Goal: Task Accomplishment & Management: Complete application form

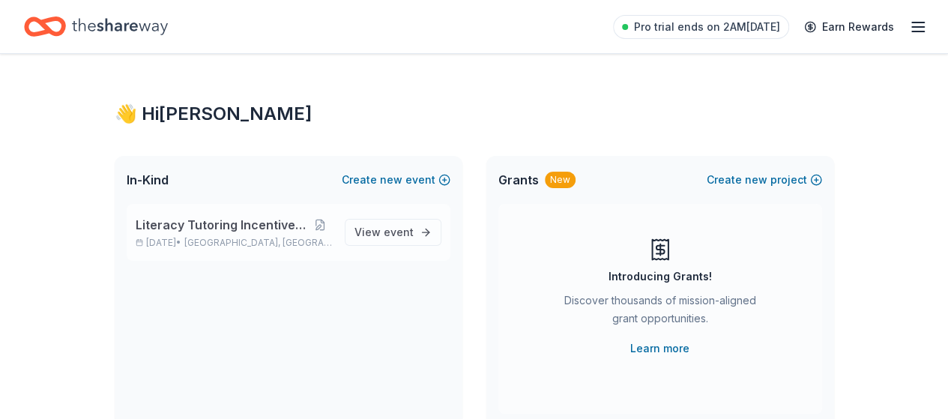
click at [252, 217] on span "Literacy Tutoring Incentive Program" at bounding box center [222, 225] width 173 height 18
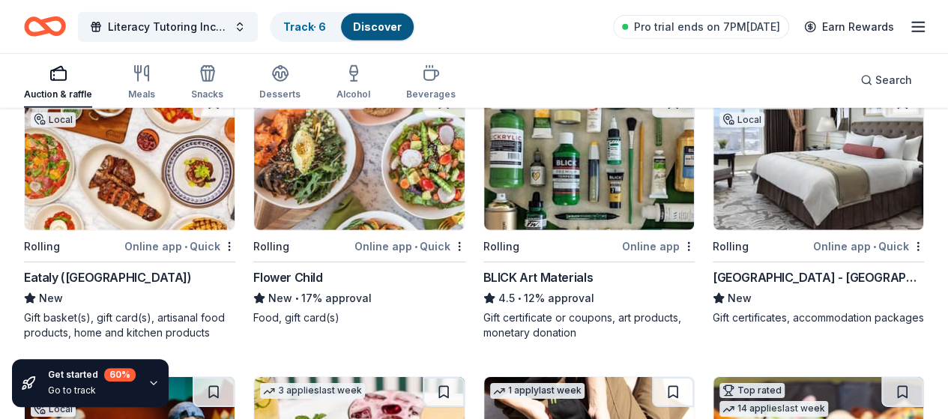
scroll to position [2199, 0]
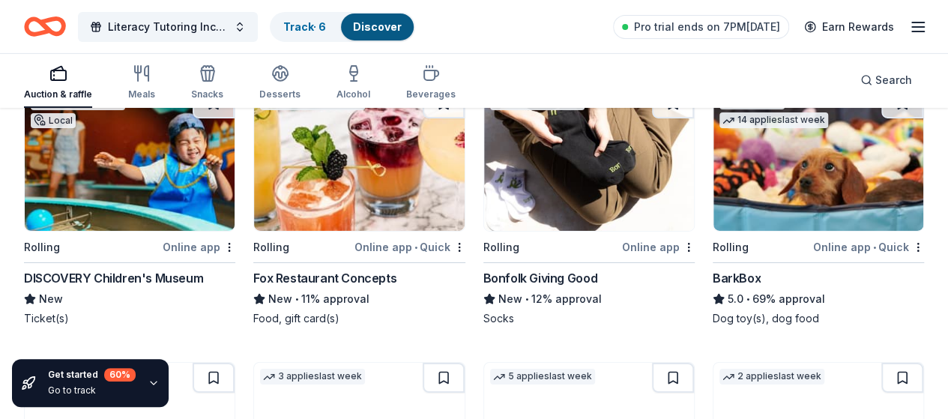
scroll to position [2478, 0]
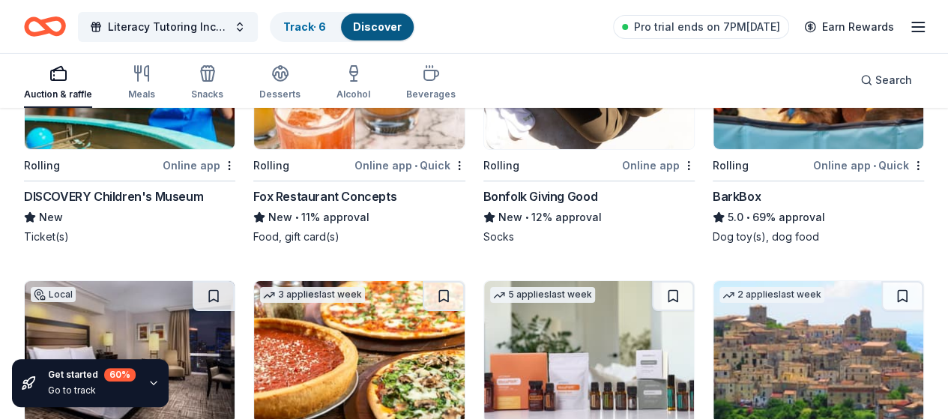
scroll to position [2556, 0]
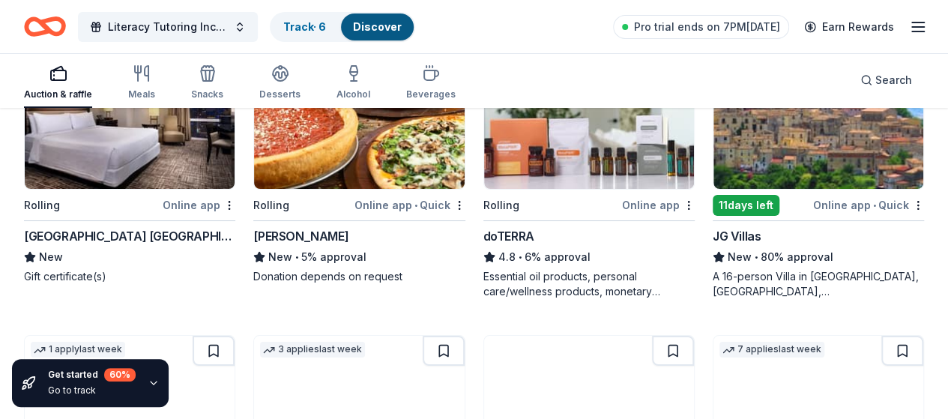
scroll to position [2805, 0]
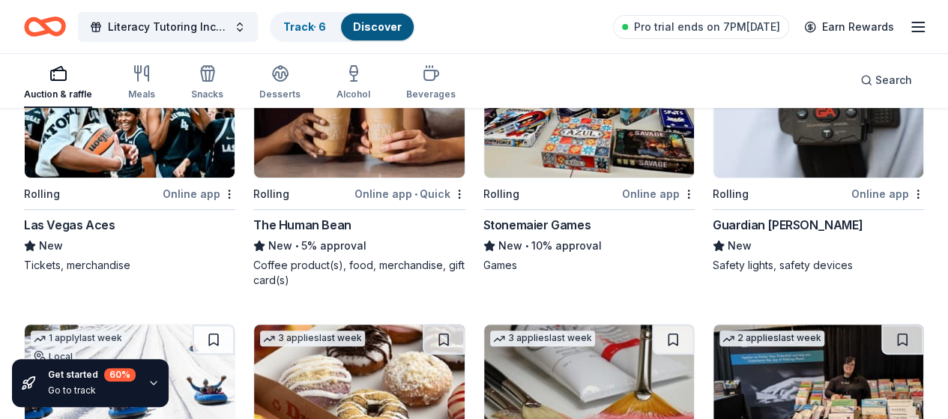
scroll to position [3104, 0]
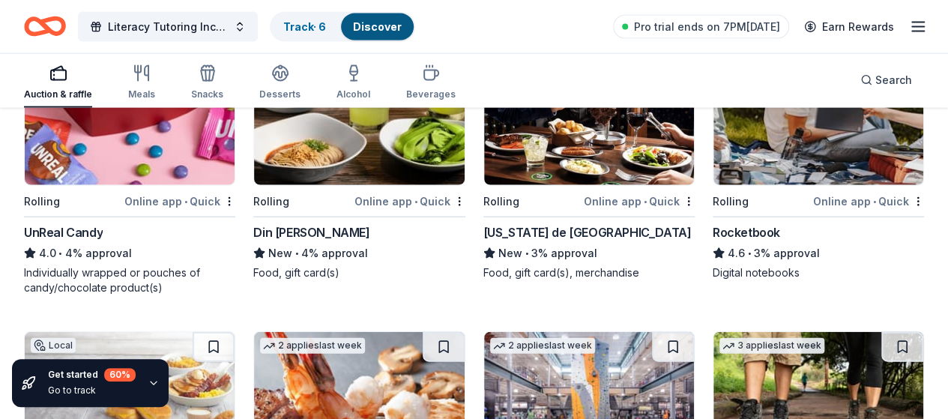
scroll to position [4511, 0]
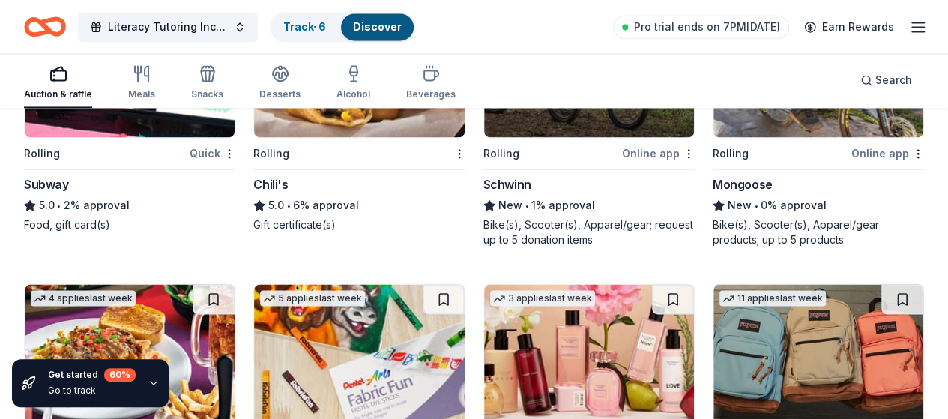
scroll to position [6828, 0]
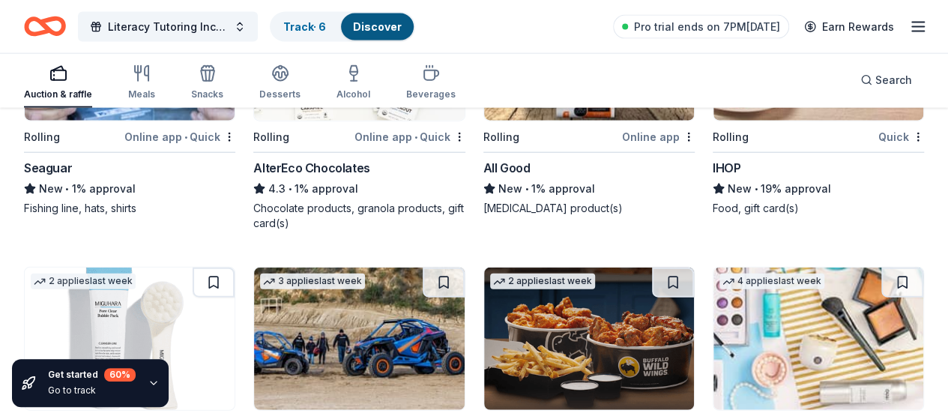
scroll to position [7410, 0]
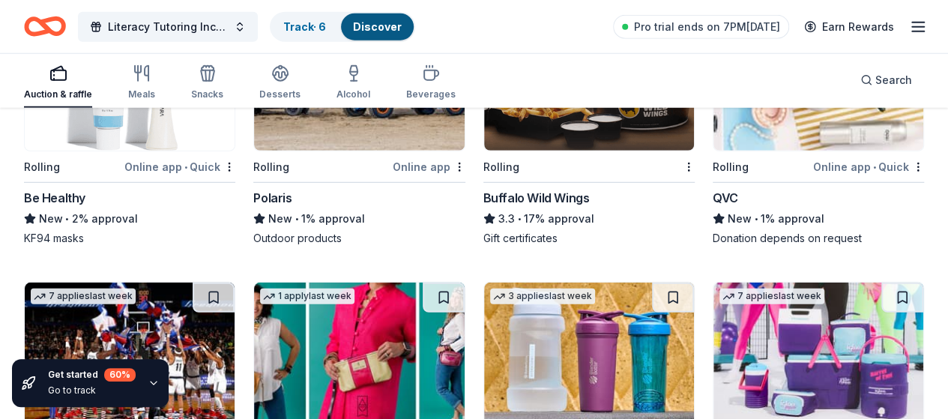
scroll to position [7677, 0]
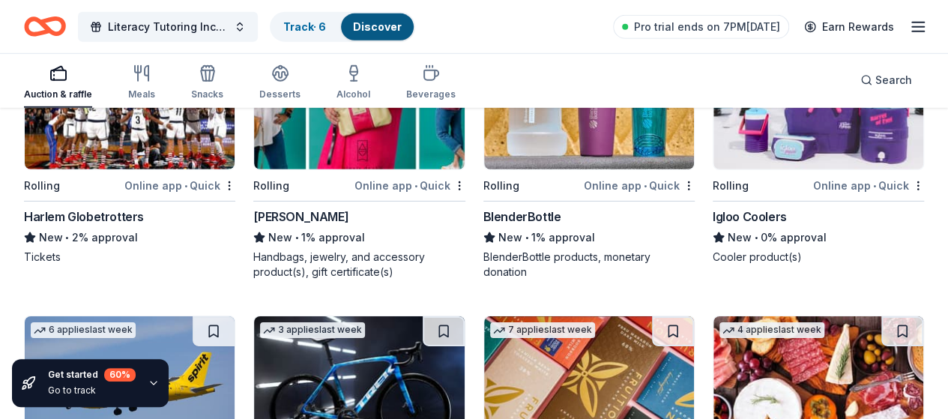
scroll to position [7927, 0]
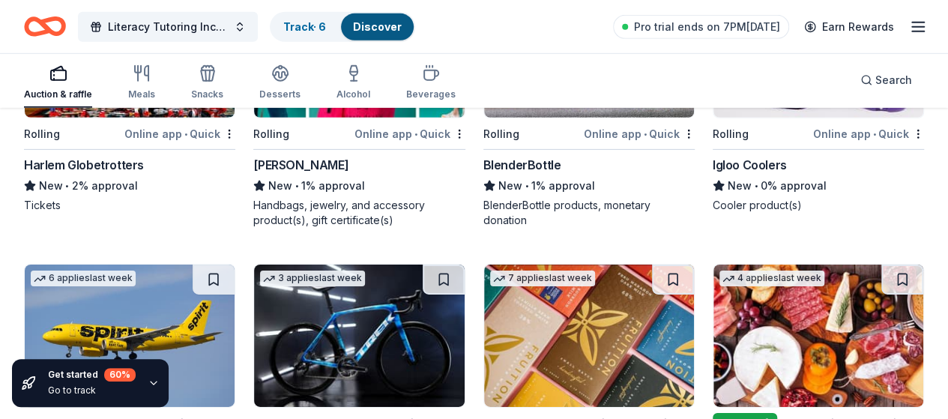
scroll to position [7975, 0]
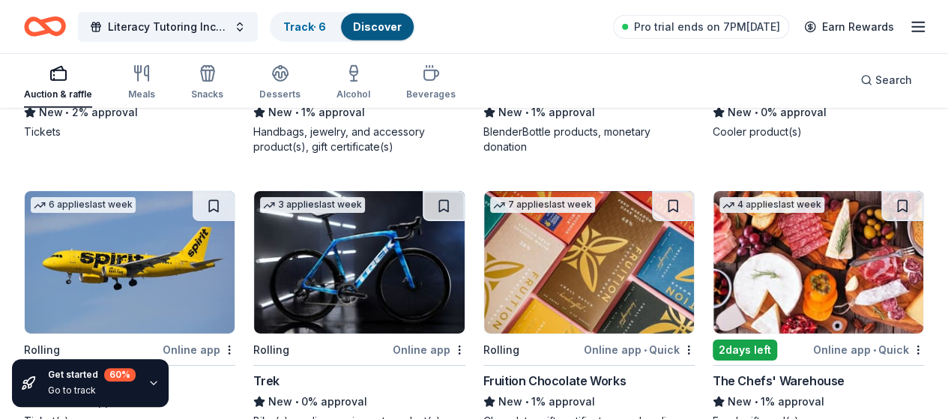
scroll to position [8047, 0]
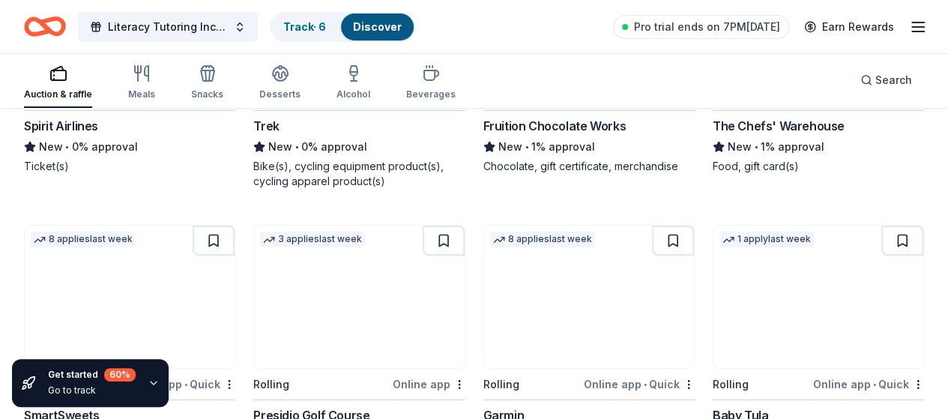
scroll to position [8295, 0]
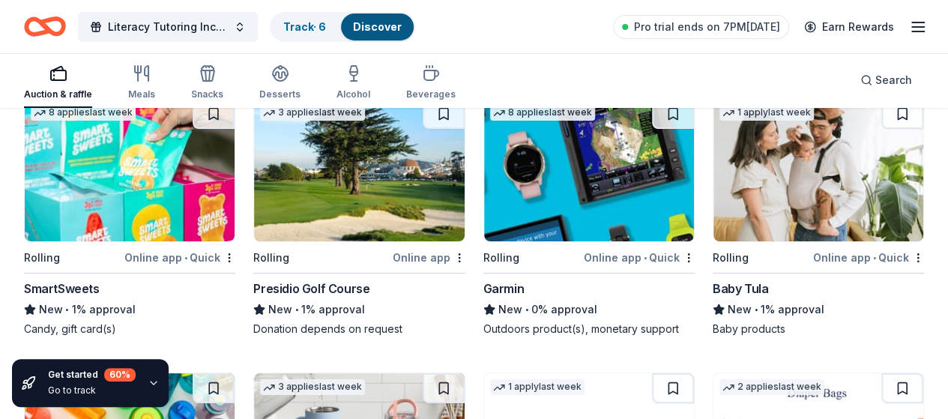
scroll to position [8458, 0]
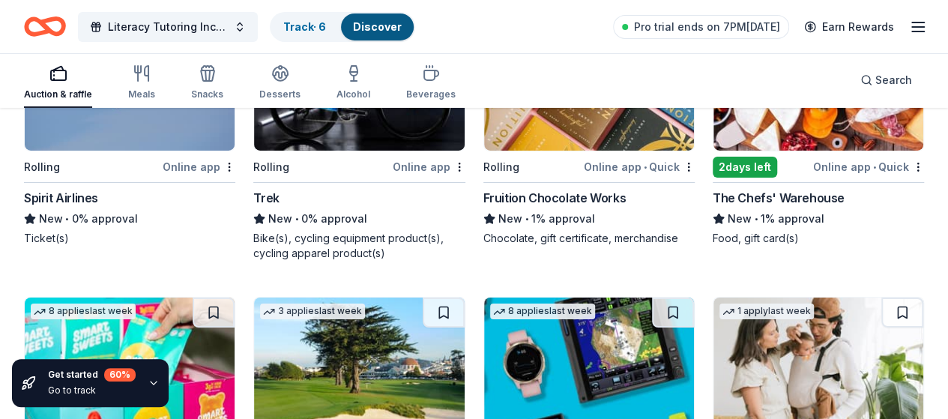
scroll to position [8231, 0]
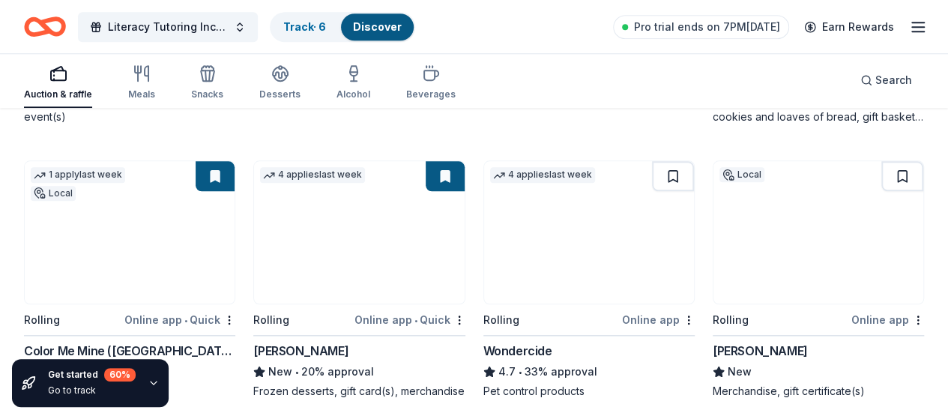
scroll to position [701, 0]
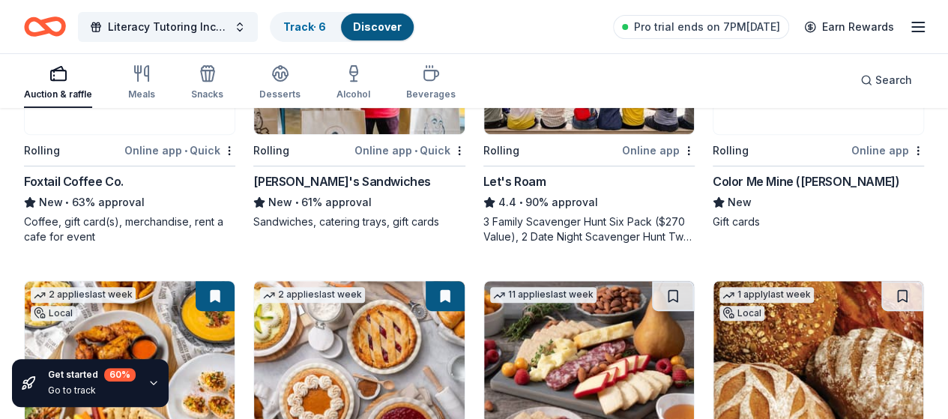
scroll to position [0, 0]
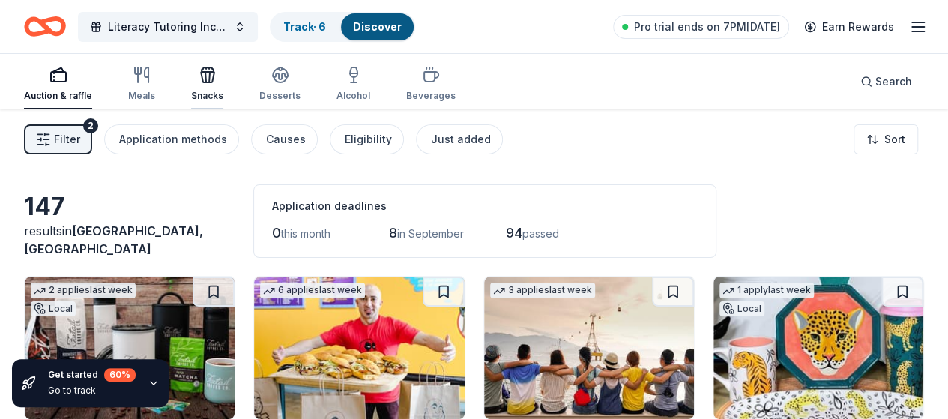
click at [210, 78] on icon "button" at bounding box center [209, 77] width 1 height 10
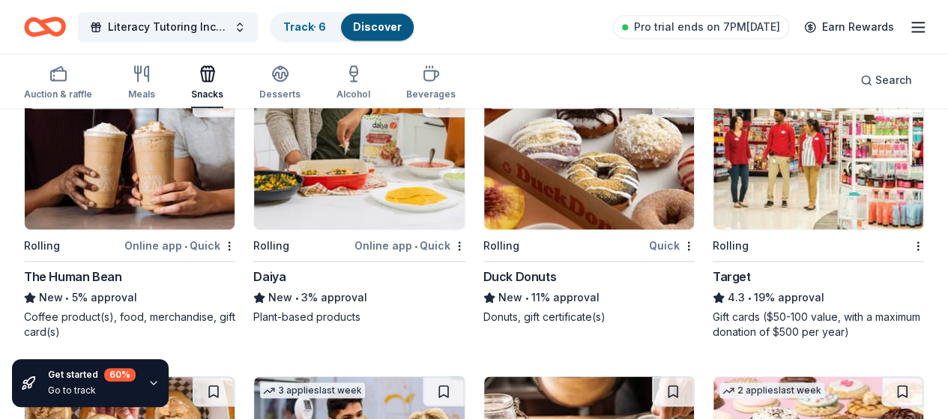
scroll to position [1044, 0]
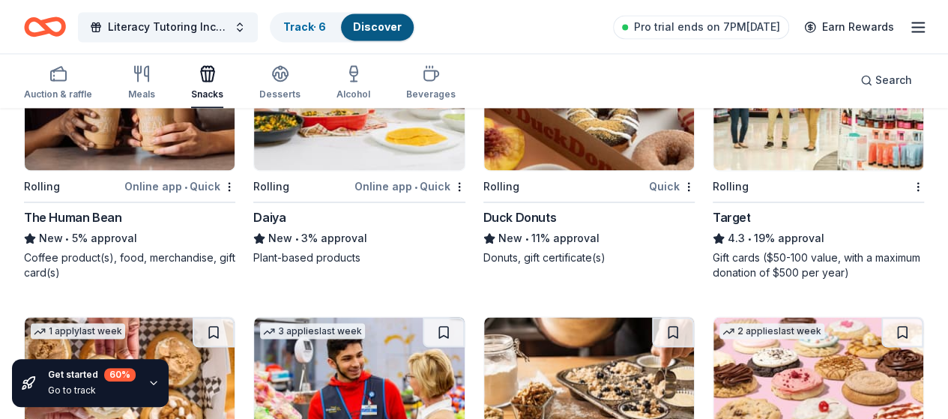
scroll to position [1105, 0]
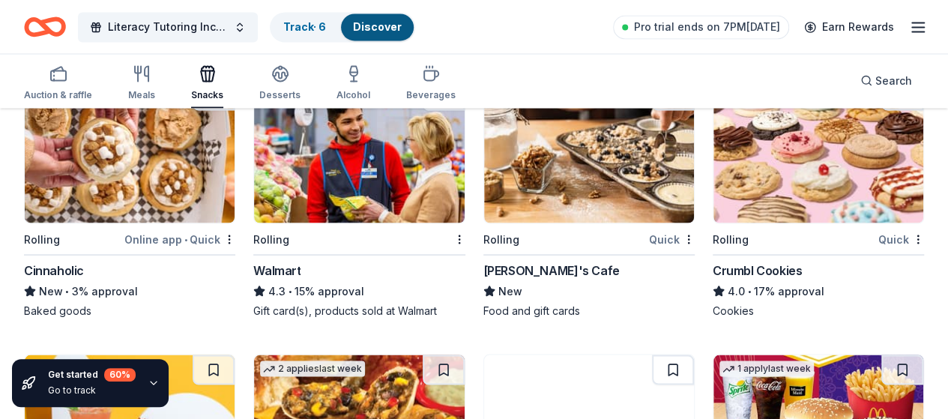
scroll to position [1341, 0]
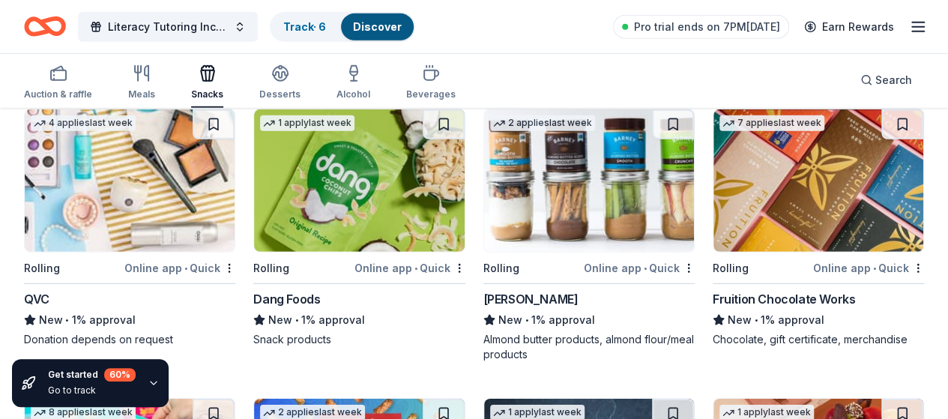
scroll to position [2144, 0]
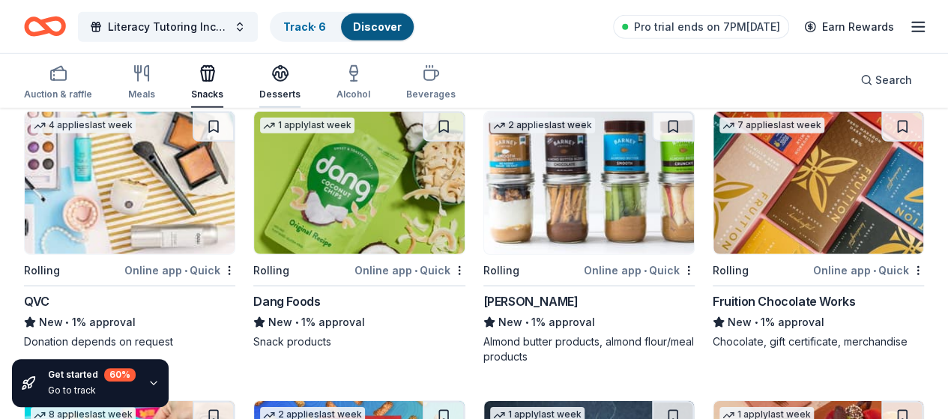
click at [297, 87] on div "Desserts" at bounding box center [279, 82] width 41 height 36
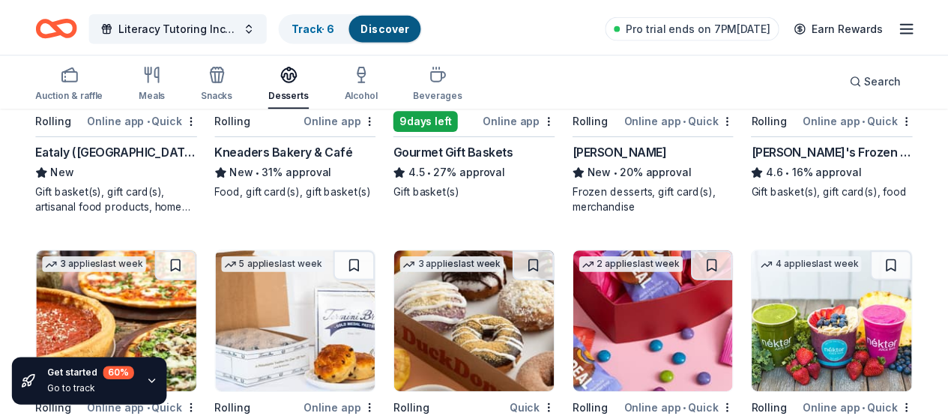
scroll to position [325, 0]
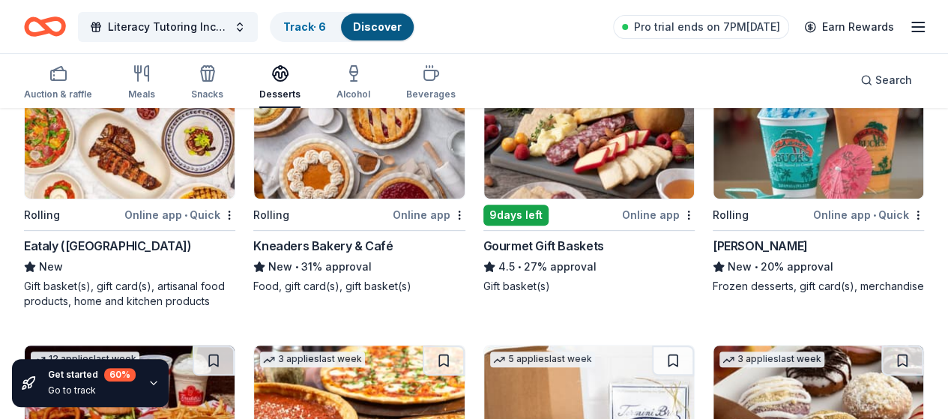
scroll to position [217, 0]
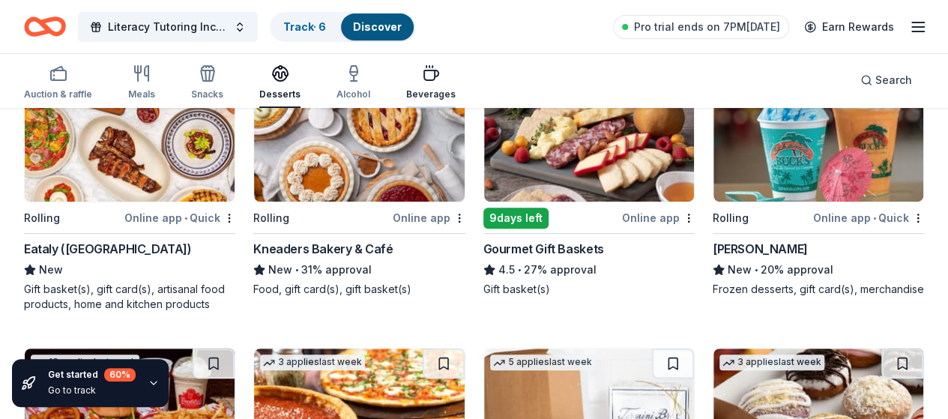
click at [426, 79] on div "button" at bounding box center [430, 73] width 49 height 18
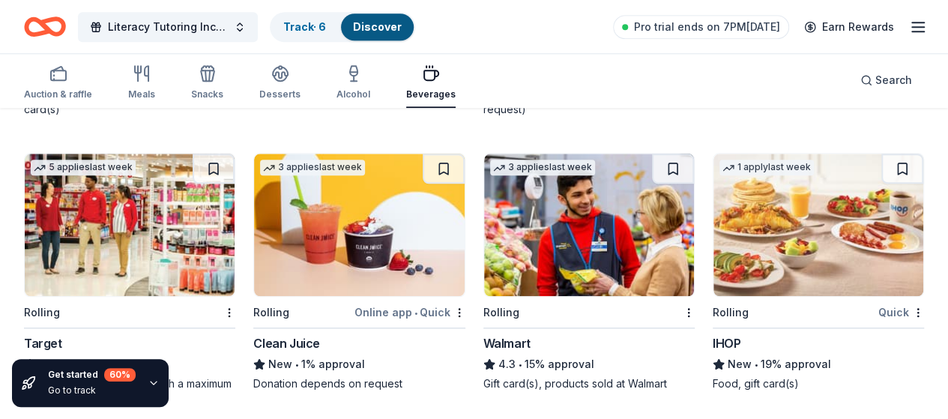
scroll to position [716, 0]
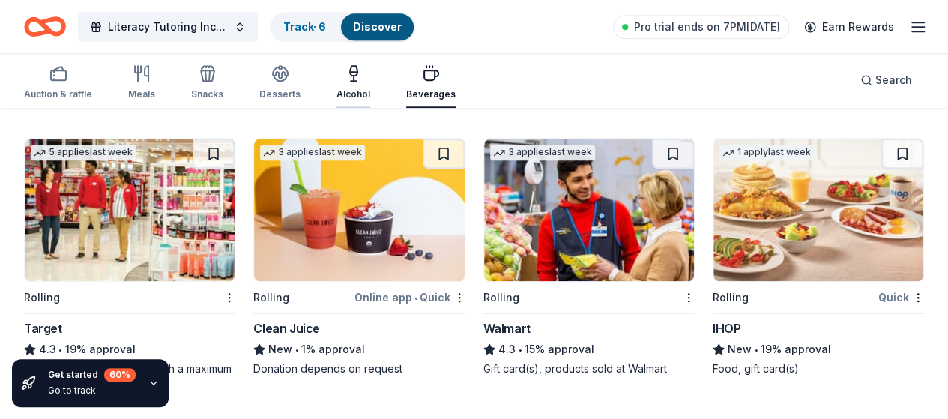
click at [359, 83] on div "Alcohol" at bounding box center [353, 82] width 34 height 36
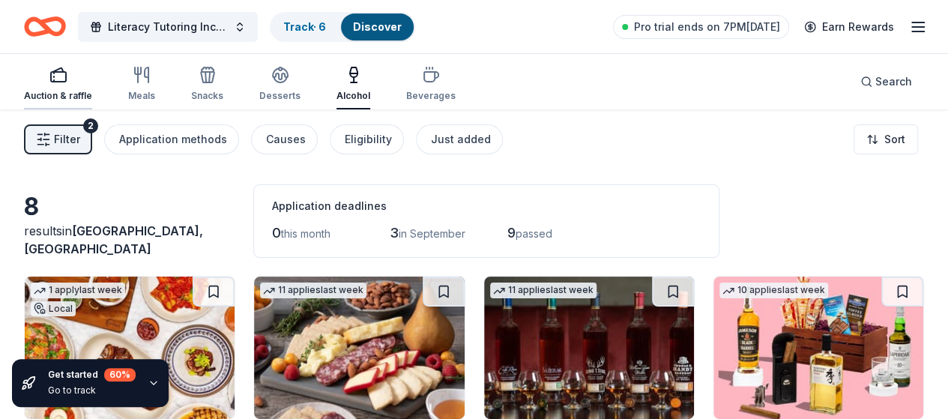
click at [67, 77] on icon "button" at bounding box center [58, 75] width 18 height 18
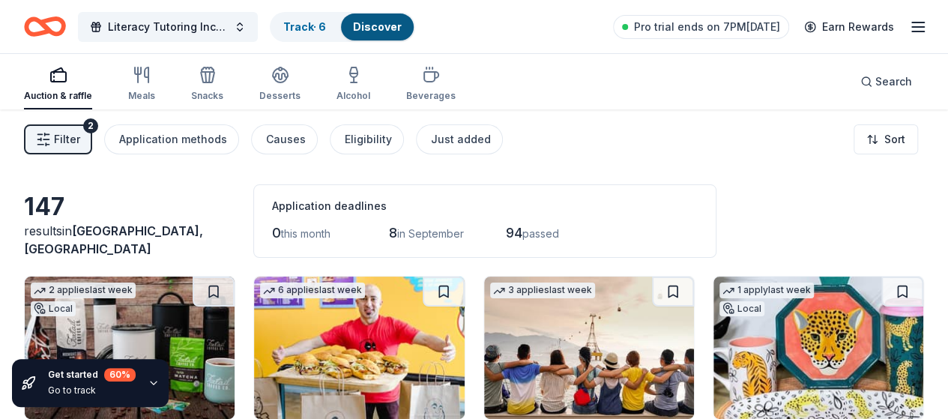
click at [66, 25] on icon "Home" at bounding box center [45, 26] width 42 height 35
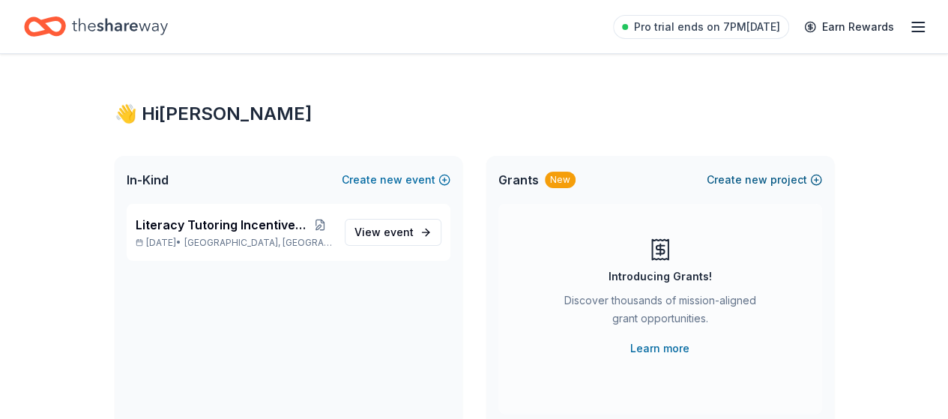
click at [740, 181] on button "Create new project" at bounding box center [763, 180] width 115 height 18
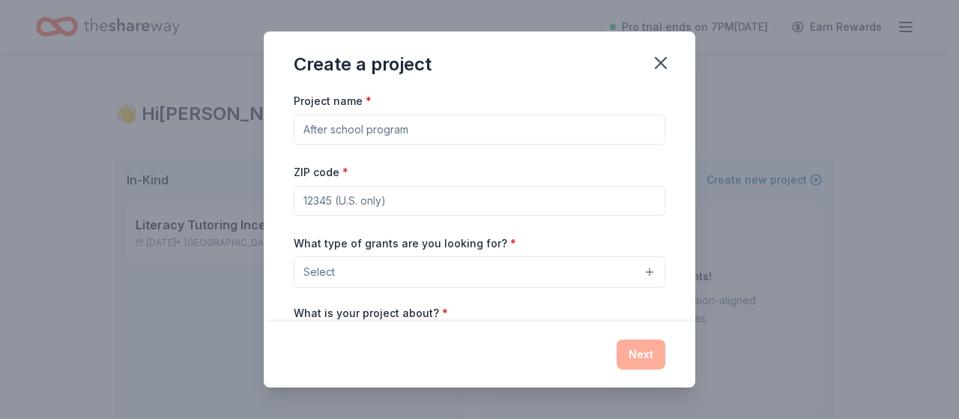
click at [333, 128] on input "Project name *" at bounding box center [480, 130] width 372 height 30
click at [51, 50] on div "Create a project Project name * ZIP code * What type of grants are you looking …" at bounding box center [479, 209] width 959 height 419
click at [489, 133] on input "Project name *" at bounding box center [480, 130] width 372 height 30
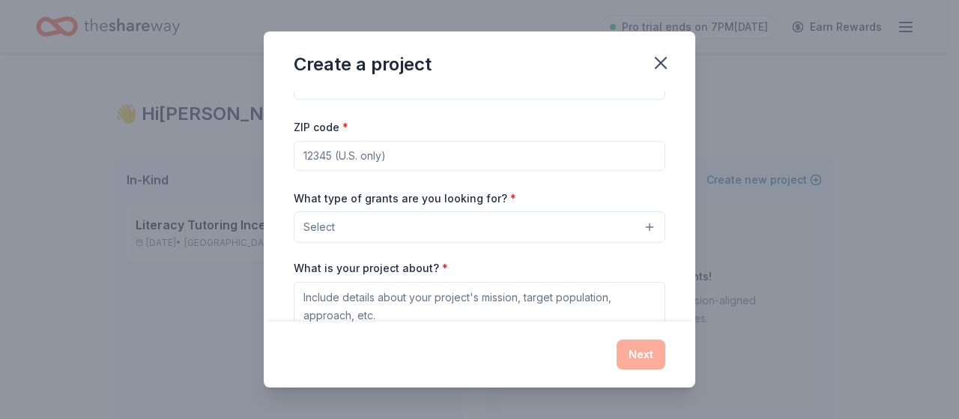
scroll to position [46, 0]
type input "Literacy Tutoring Incentive"
click at [542, 154] on input "ZIP code *" at bounding box center [480, 155] width 372 height 30
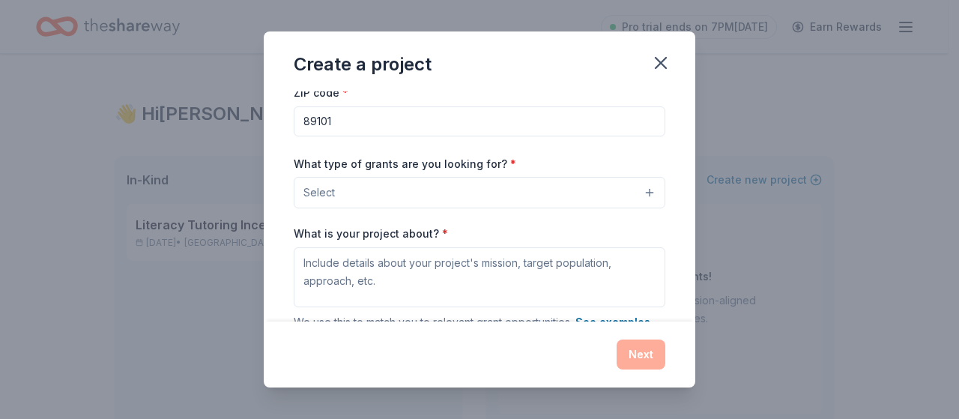
scroll to position [97, 0]
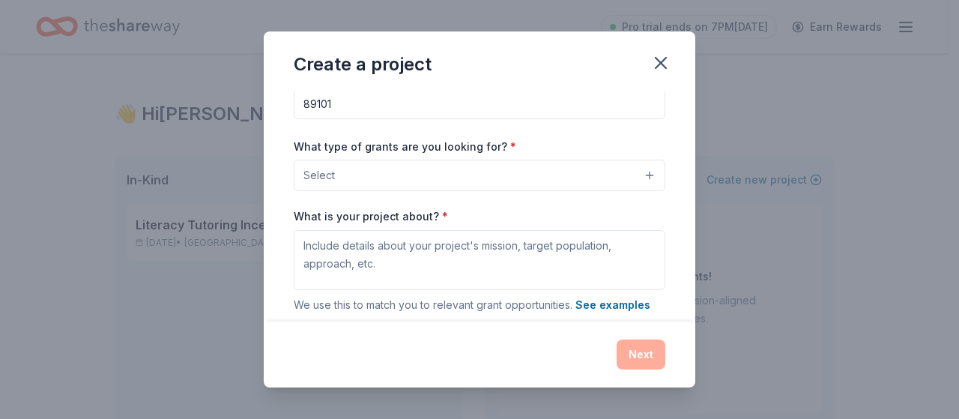
type input "89101"
click at [539, 181] on button "Select" at bounding box center [480, 175] width 372 height 31
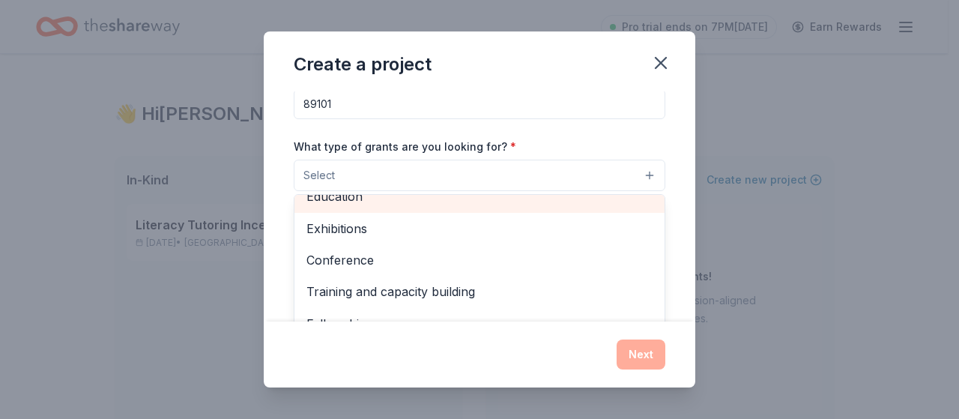
click at [472, 201] on span "Education" at bounding box center [479, 196] width 346 height 19
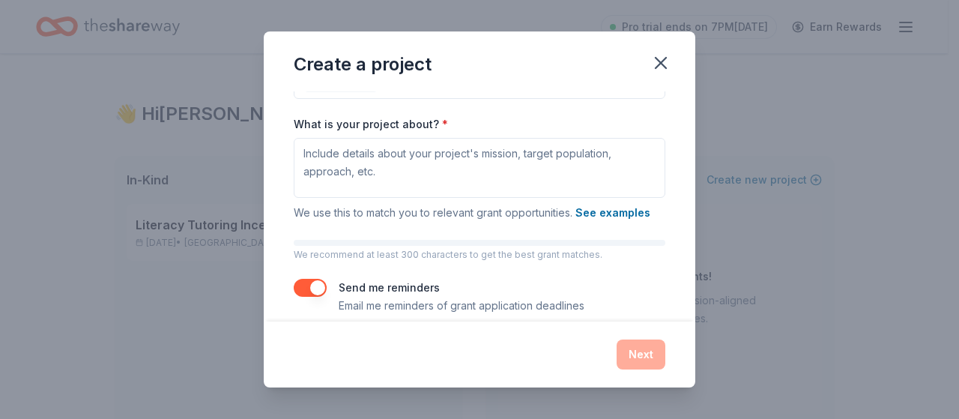
scroll to position [191, 0]
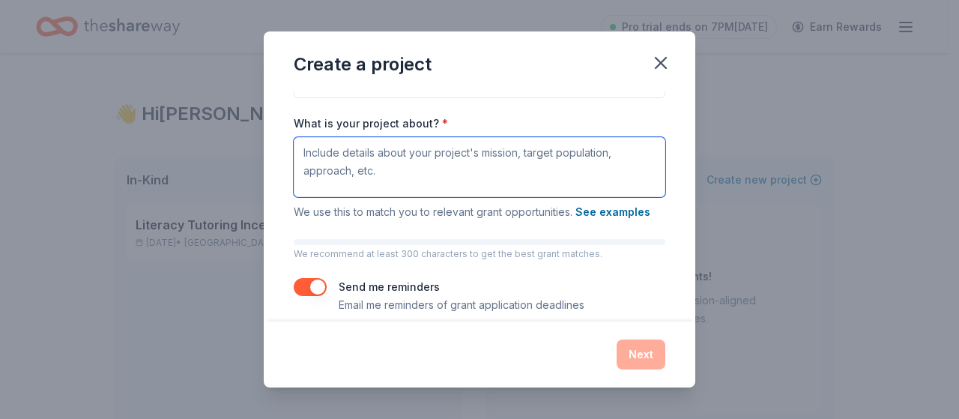
click at [340, 150] on textarea "What is your project about? *" at bounding box center [480, 167] width 372 height 60
paste textarea "The purpose of this event is to provide literacy incentives for elementary stud…"
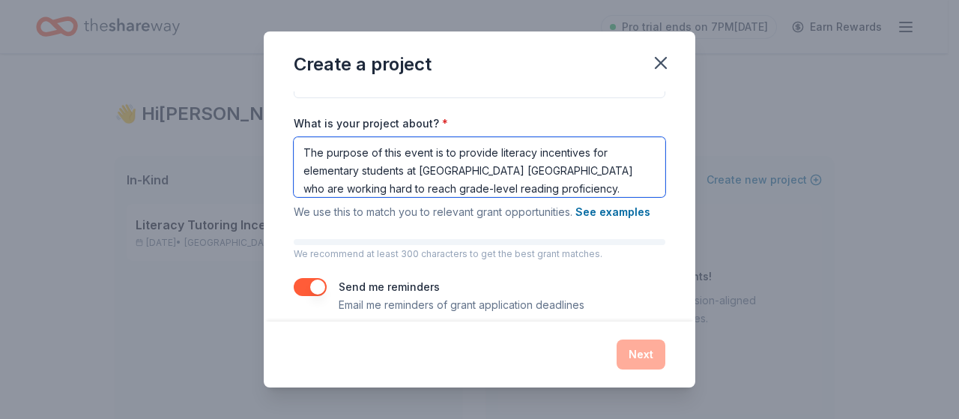
scroll to position [31, 0]
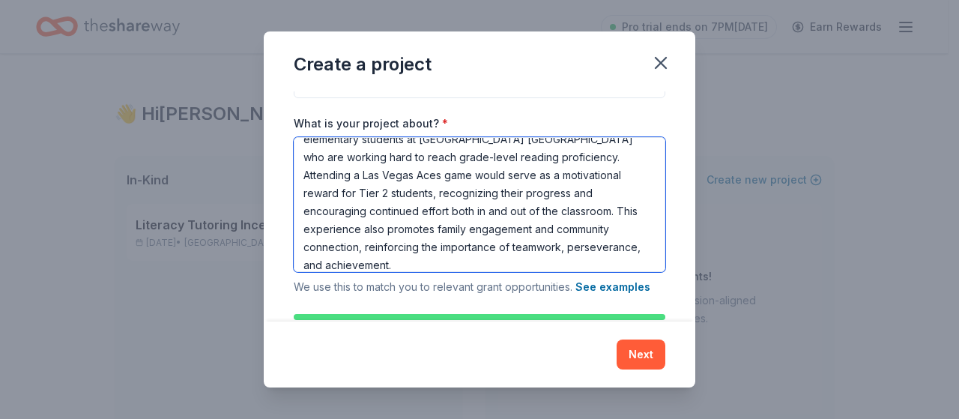
drag, startPoint x: 416, startPoint y: 172, endPoint x: 581, endPoint y: 151, distance: 166.0
click at [581, 151] on textarea "The purpose of this event is to provide literacy incentives for elementary stud…" at bounding box center [480, 204] width 372 height 135
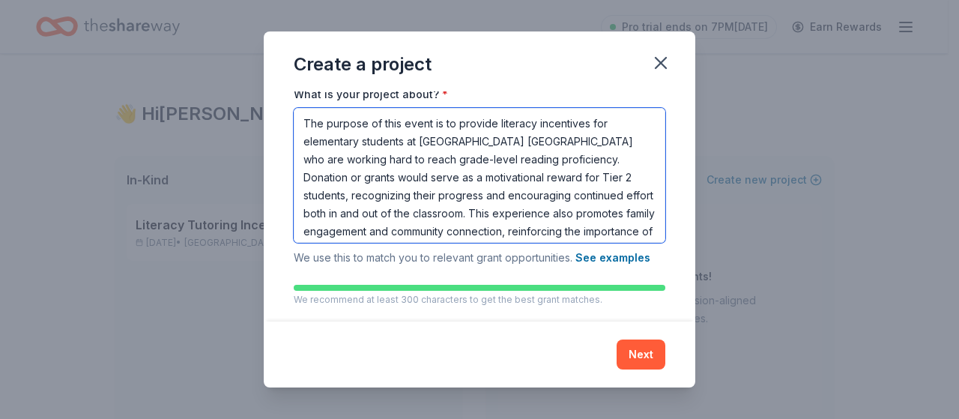
scroll to position [22, 0]
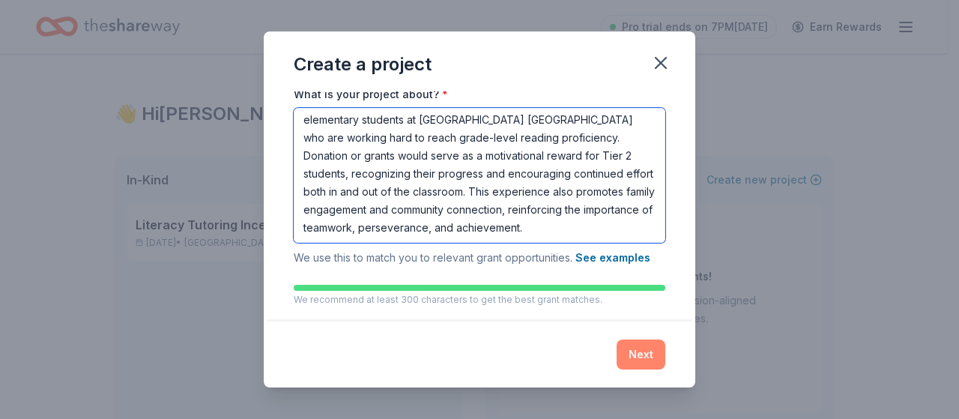
type textarea "The purpose of this event is to provide literacy incentives for elementary stud…"
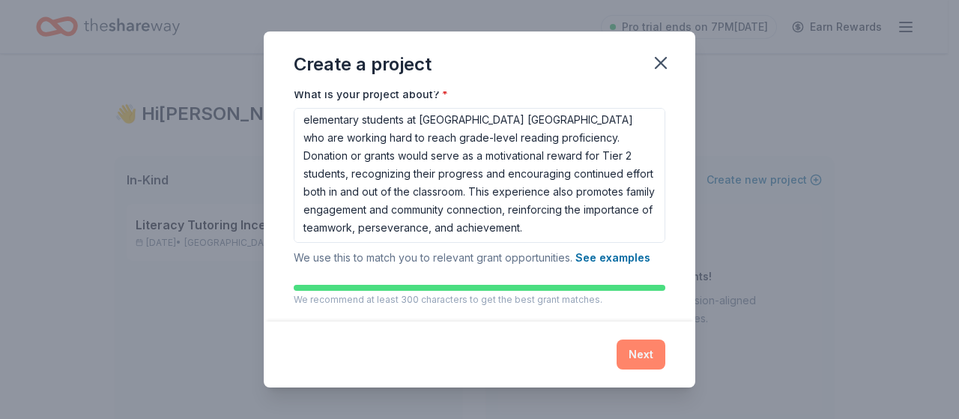
click at [650, 352] on button "Next" at bounding box center [641, 354] width 49 height 30
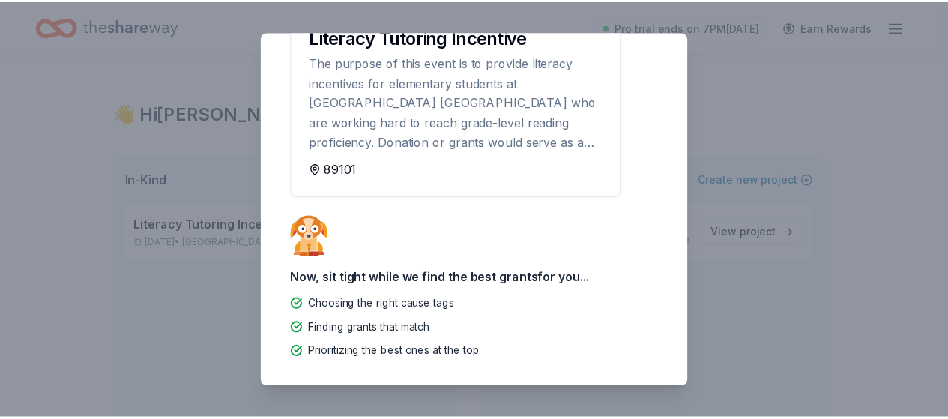
scroll to position [0, 0]
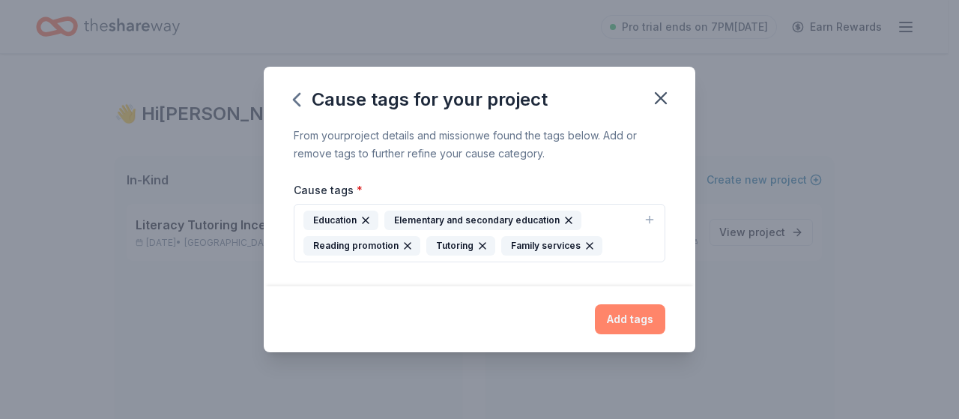
click at [637, 318] on button "Add tags" at bounding box center [630, 319] width 70 height 30
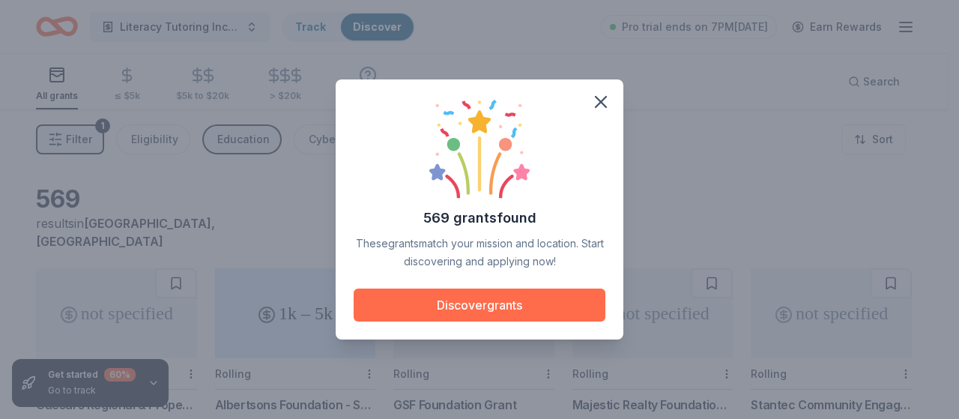
click at [551, 294] on button "Discover grants" at bounding box center [480, 304] width 252 height 33
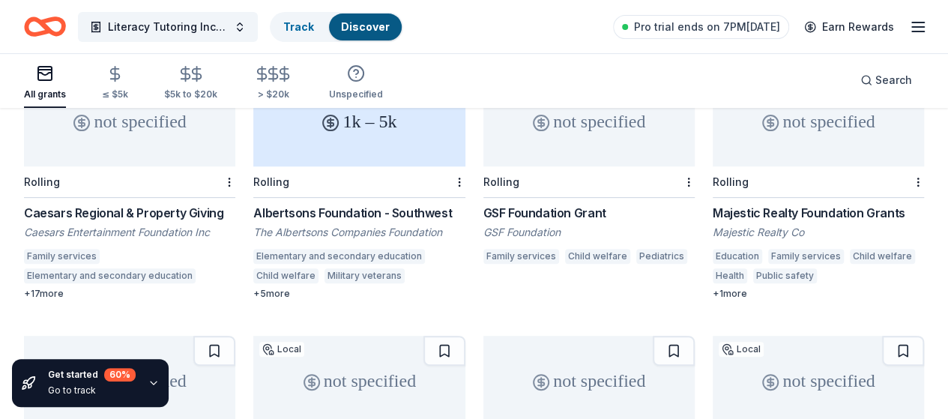
scroll to position [192, 0]
click at [253, 204] on div "Albertsons Foundation - Southwest" at bounding box center [358, 213] width 211 height 18
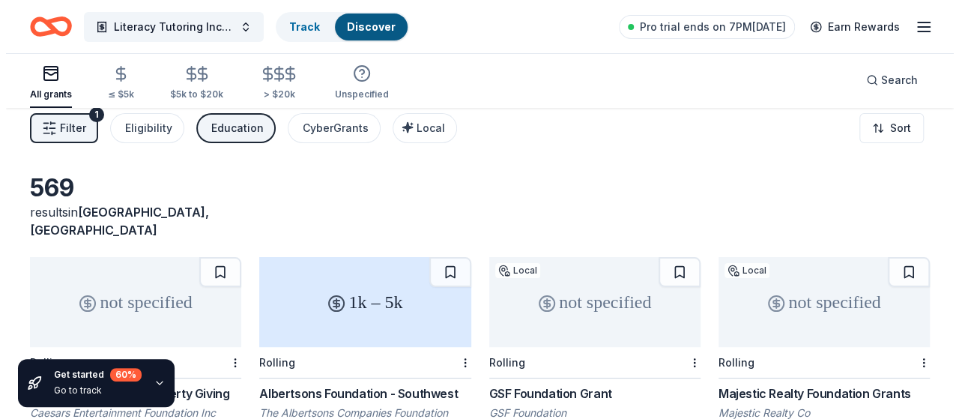
scroll to position [0, 0]
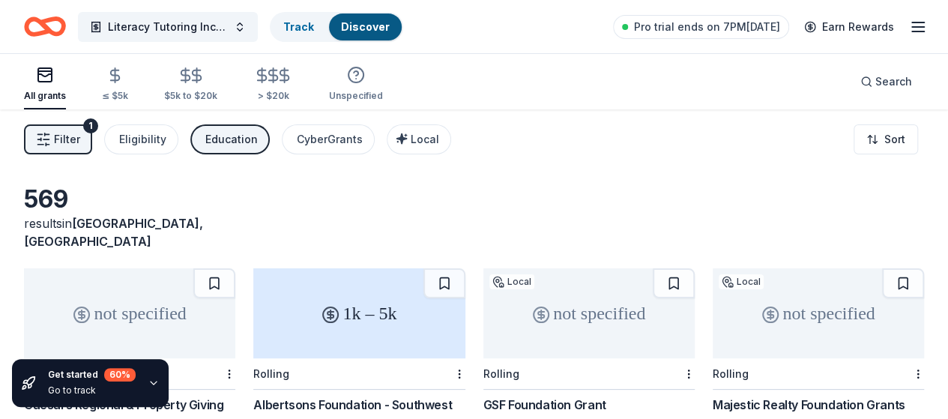
click at [76, 140] on span "Filter" at bounding box center [67, 139] width 26 height 18
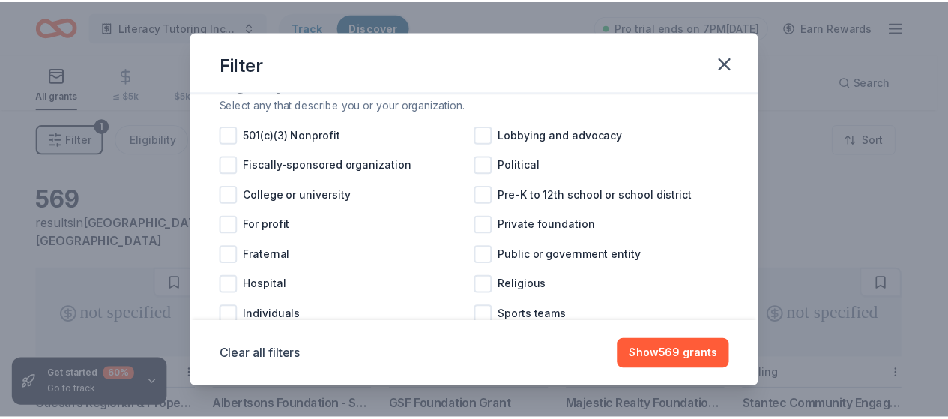
scroll to position [176, 0]
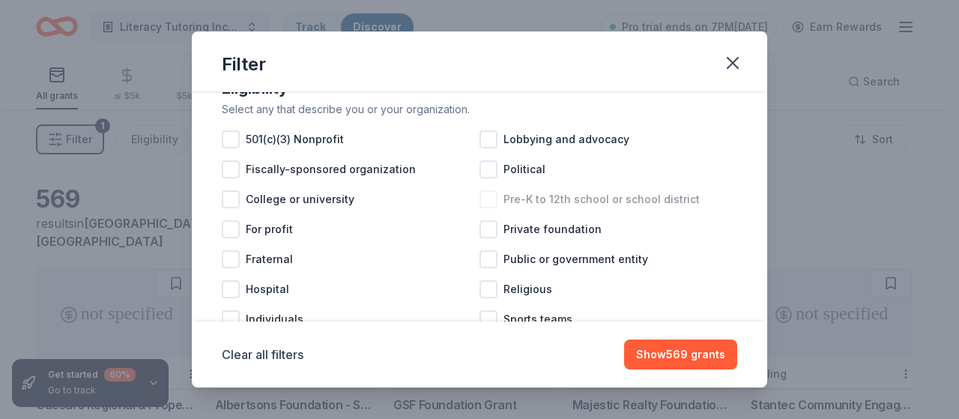
click at [493, 214] on div "Pre-K to 12th school or school district" at bounding box center [608, 199] width 258 height 30
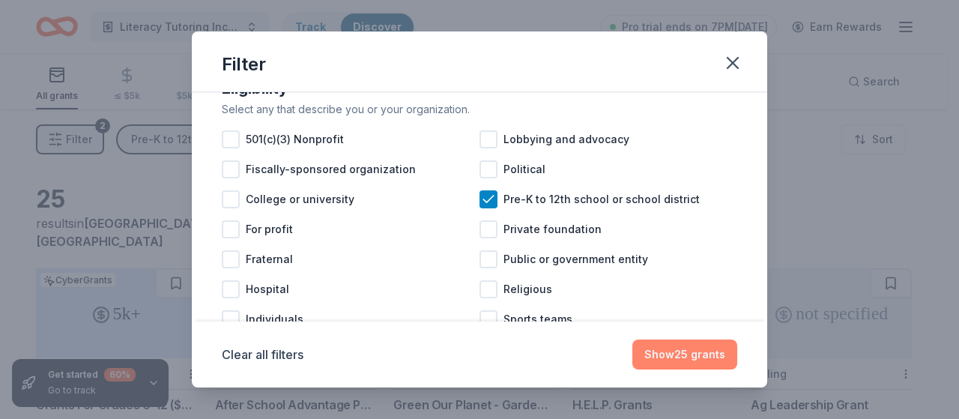
click at [717, 352] on button "Show 25 grants" at bounding box center [684, 354] width 105 height 30
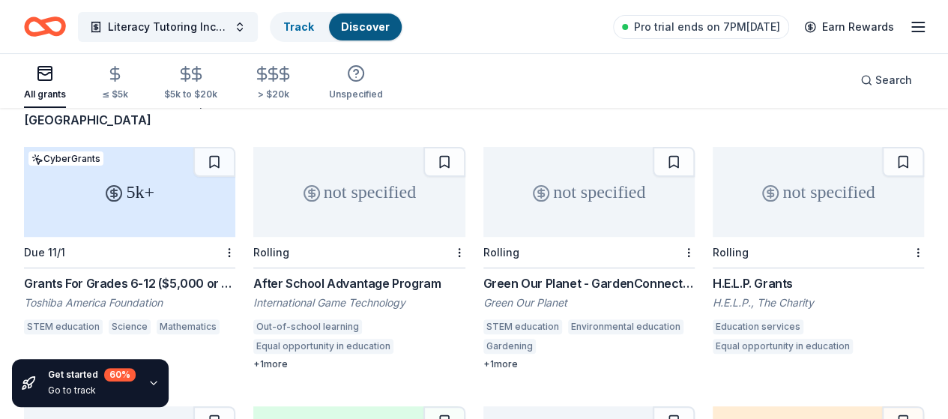
scroll to position [124, 0]
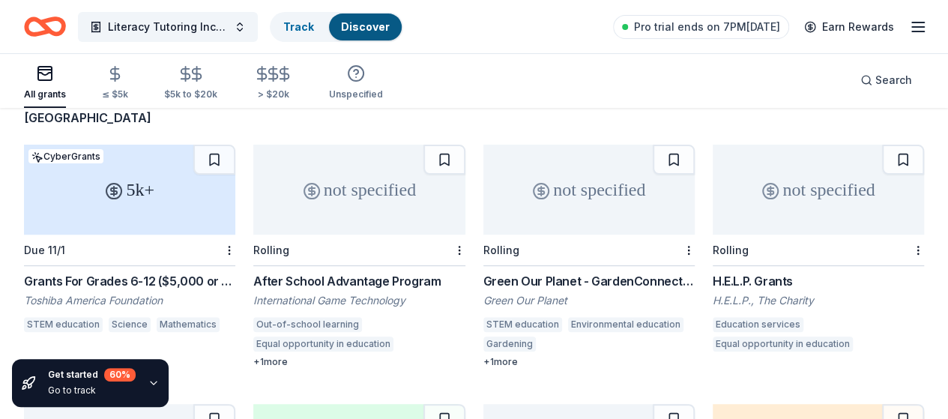
click at [712, 272] on div "H.E.L.P. Grants" at bounding box center [817, 281] width 211 height 18
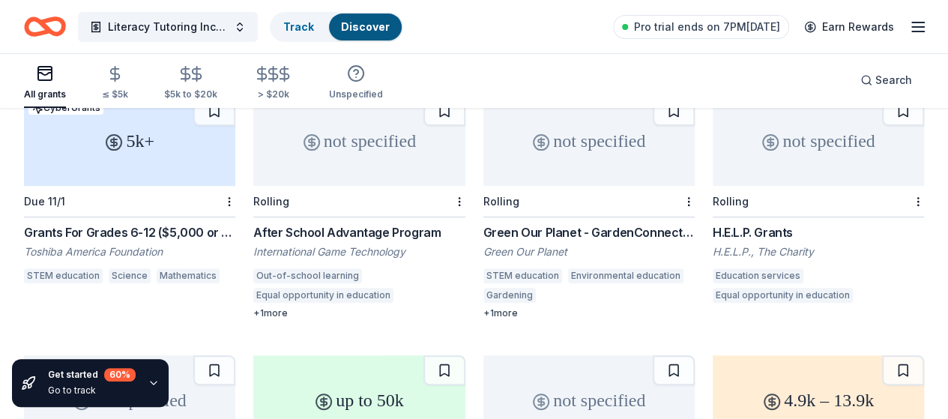
scroll to position [174, 0]
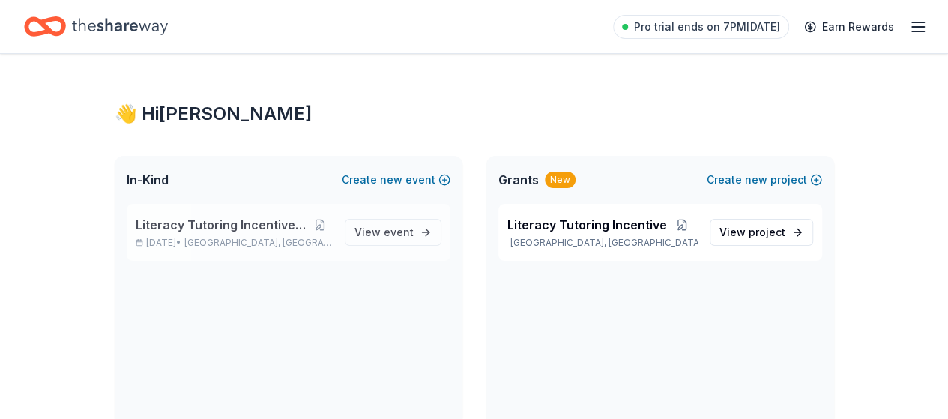
click at [226, 228] on span "Literacy Tutoring Incentive Program" at bounding box center [222, 225] width 173 height 18
click at [247, 232] on span "Literacy Tutoring Incentive Program" at bounding box center [222, 225] width 173 height 18
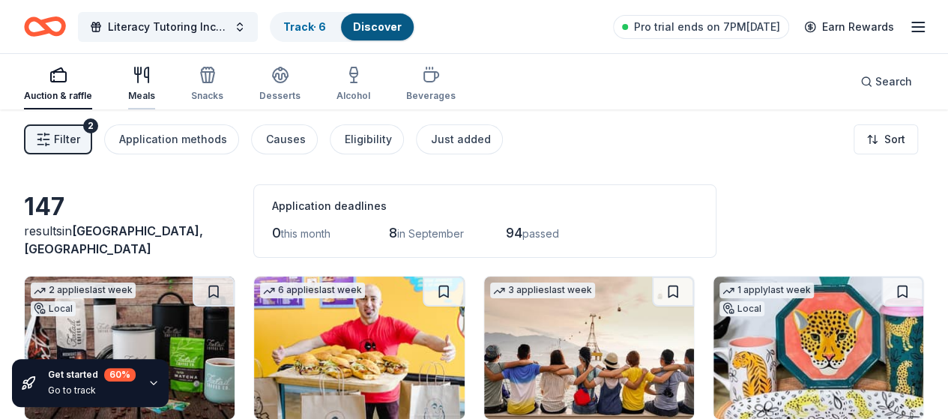
click at [151, 83] on icon "button" at bounding box center [142, 75] width 18 height 18
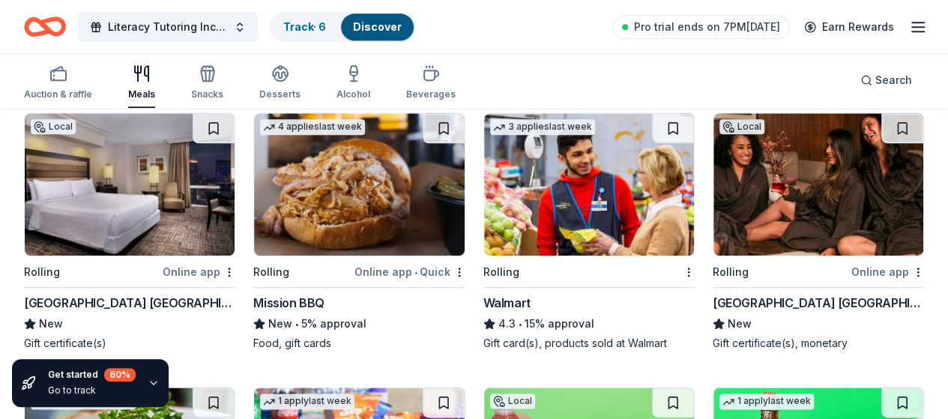
scroll to position [740, 0]
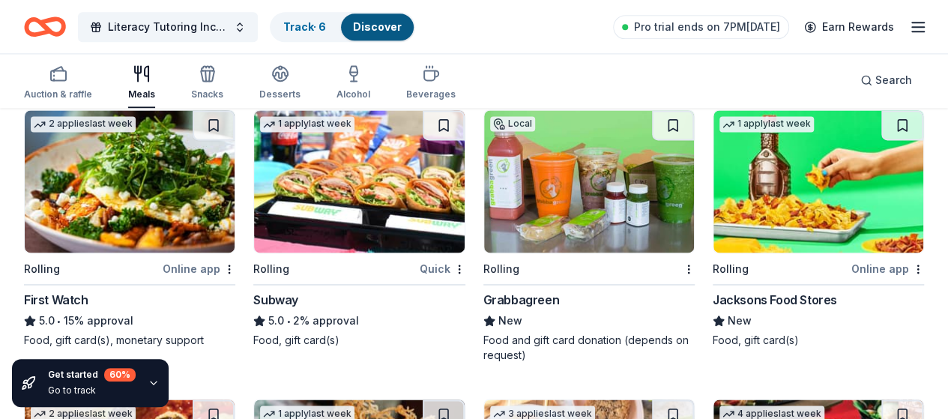
scroll to position [1020, 0]
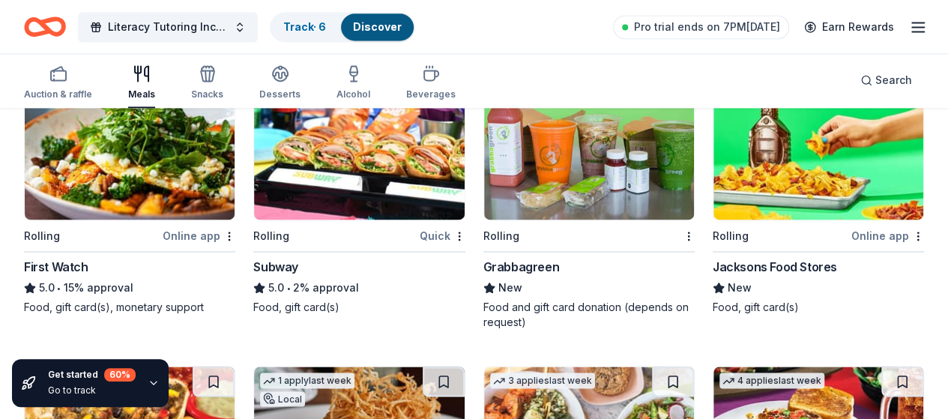
scroll to position [1068, 0]
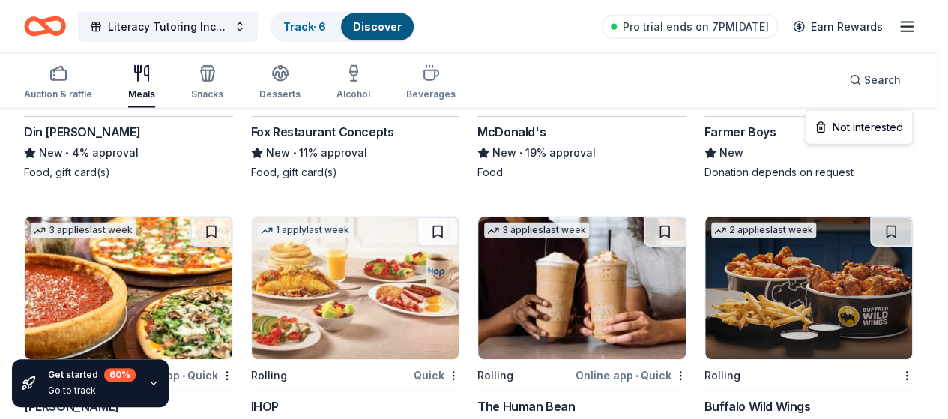
scroll to position [1763, 0]
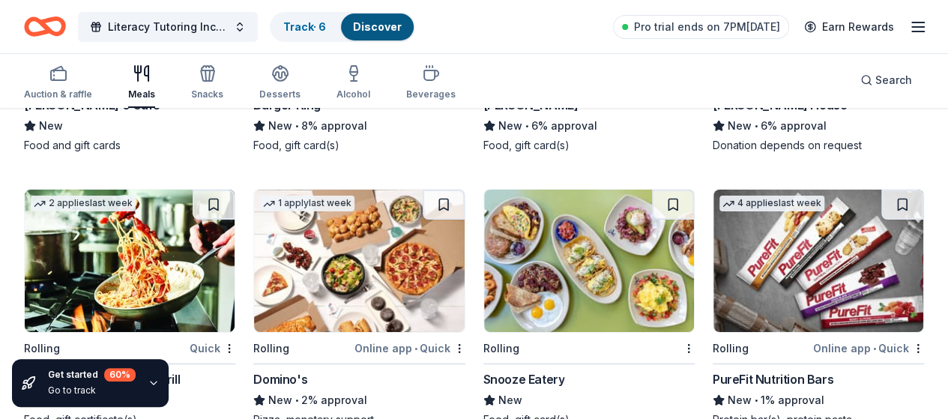
scroll to position [2617, 0]
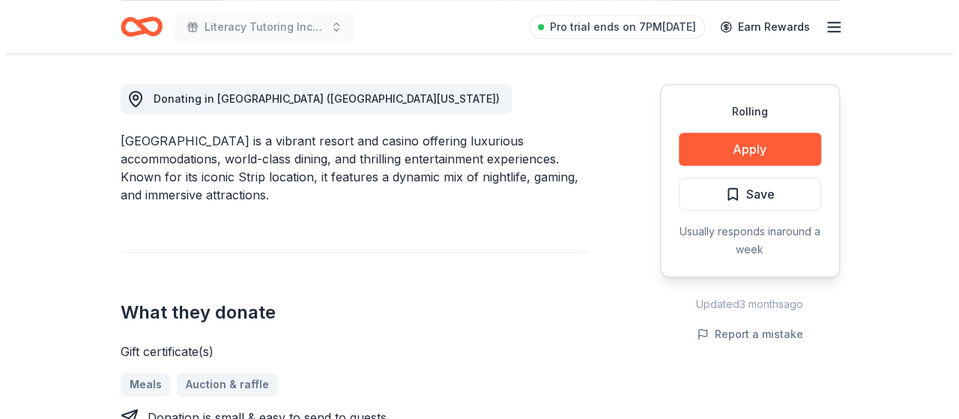
scroll to position [418, 0]
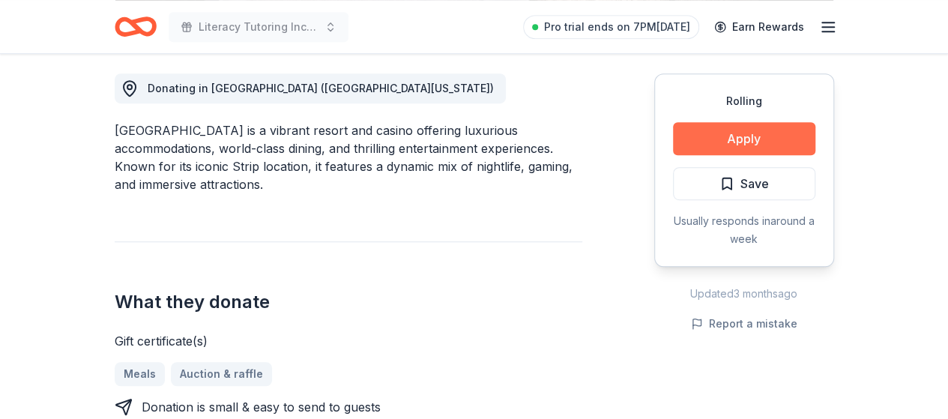
click at [739, 128] on button "Apply" at bounding box center [744, 138] width 142 height 33
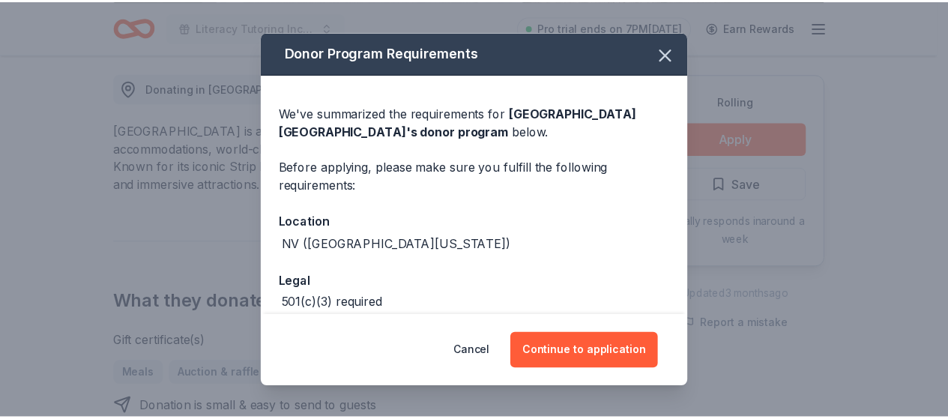
scroll to position [76, 0]
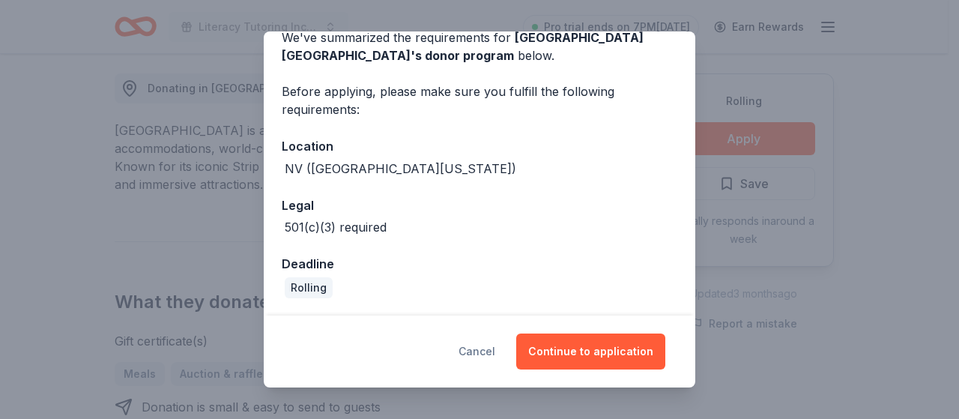
click at [495, 354] on button "Cancel" at bounding box center [476, 351] width 37 height 36
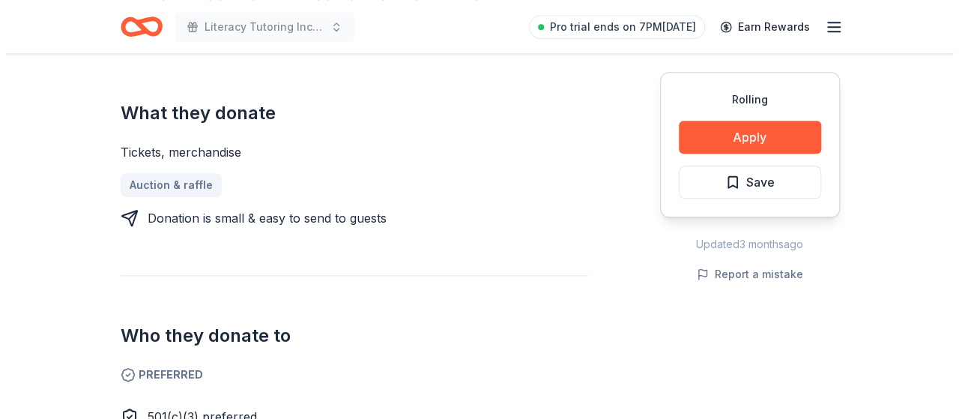
scroll to position [571, 0]
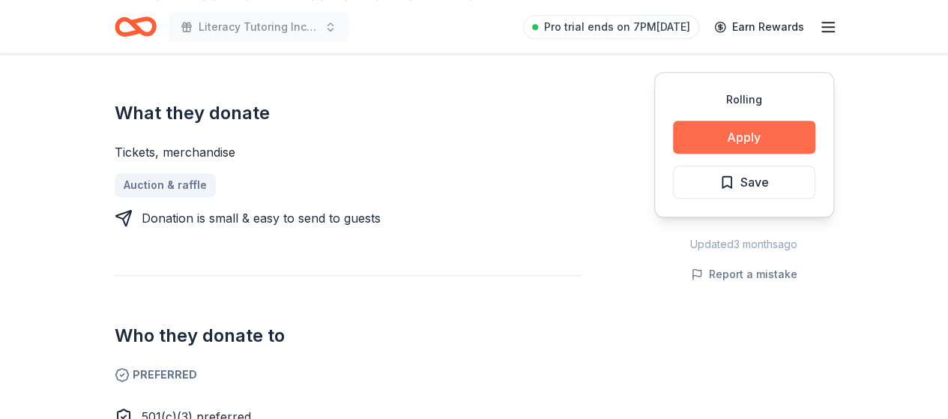
click at [757, 135] on button "Apply" at bounding box center [744, 137] width 142 height 33
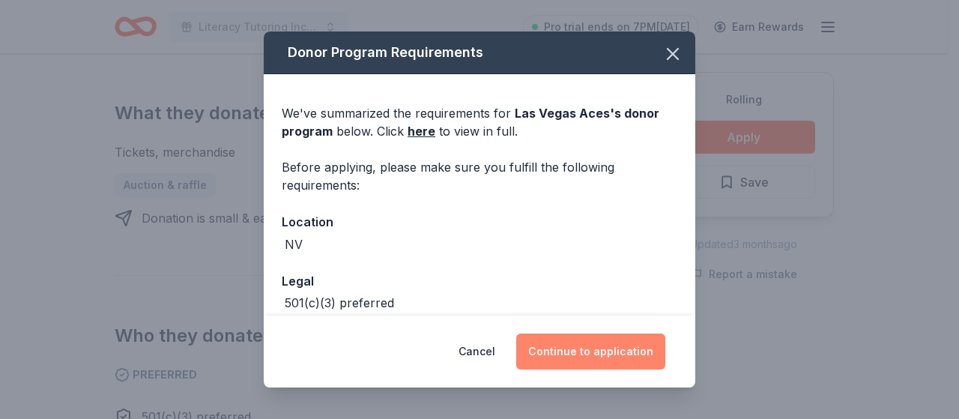
click at [598, 346] on button "Continue to application" at bounding box center [590, 351] width 149 height 36
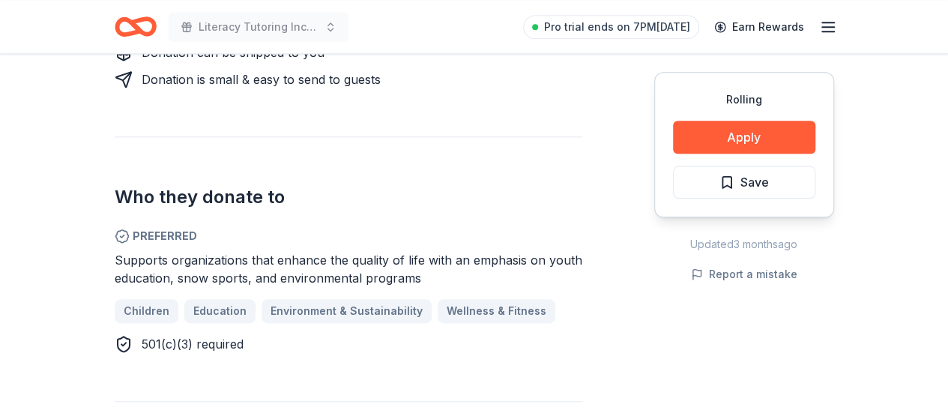
scroll to position [757, 0]
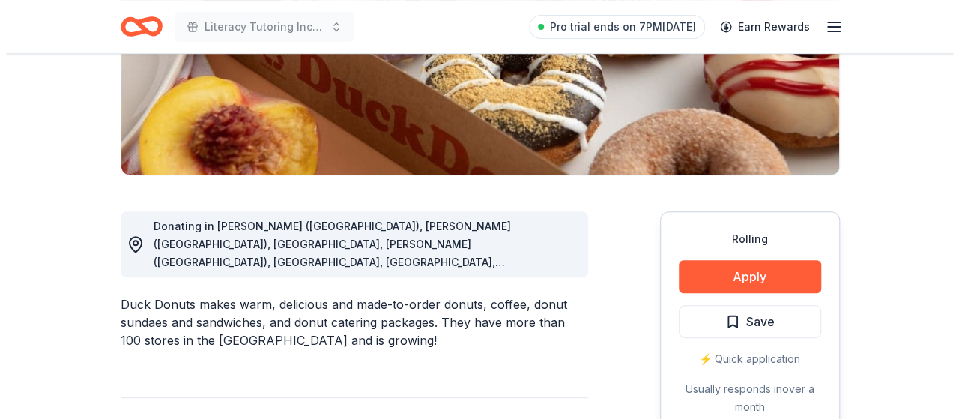
scroll to position [277, 0]
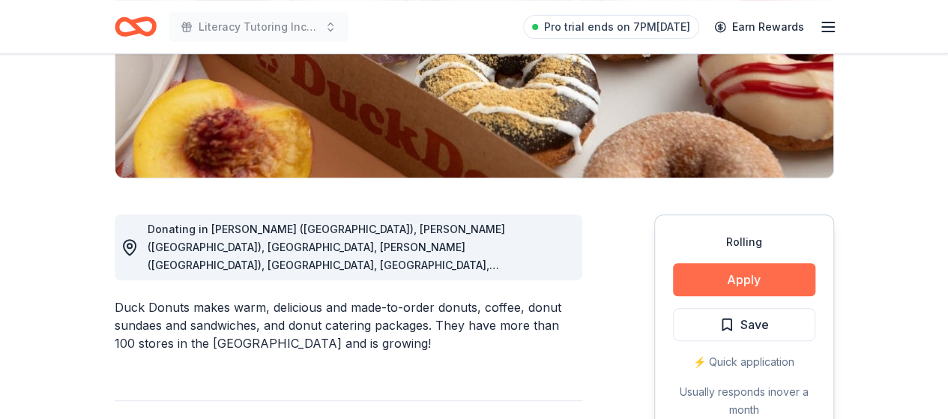
click at [778, 282] on button "Apply" at bounding box center [744, 279] width 142 height 33
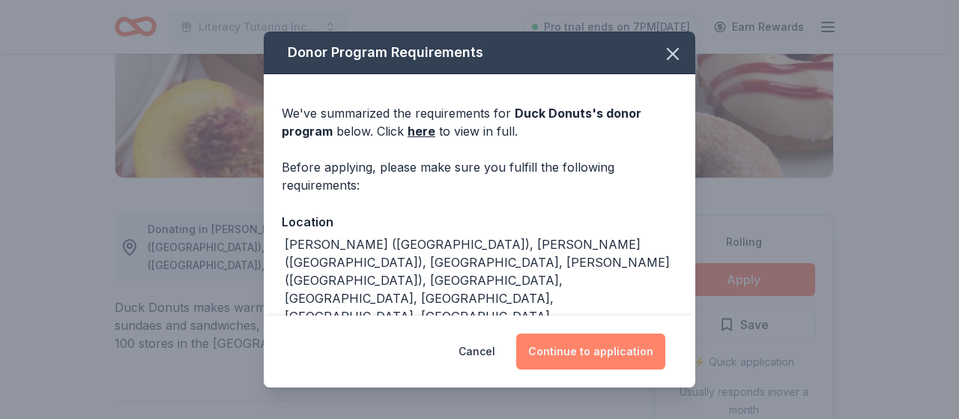
click at [648, 348] on button "Continue to application" at bounding box center [590, 351] width 149 height 36
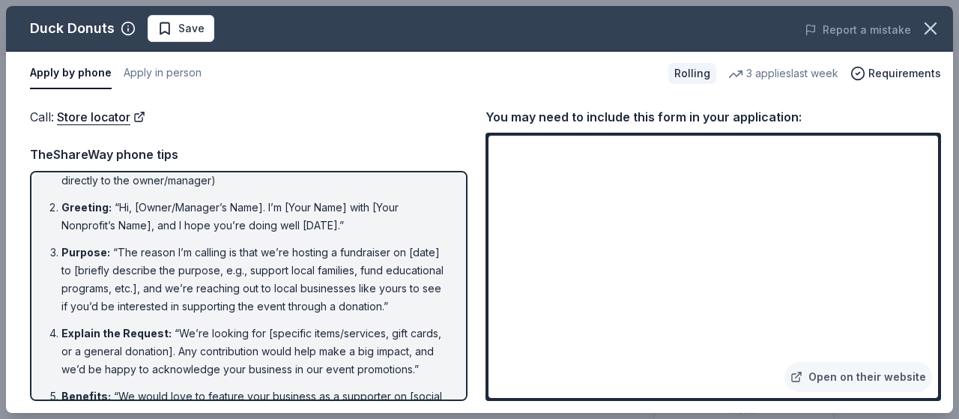
scroll to position [0, 0]
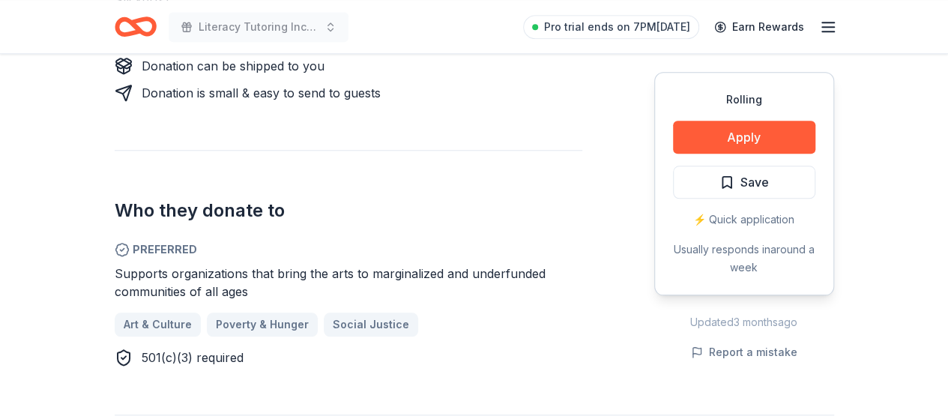
scroll to position [727, 0]
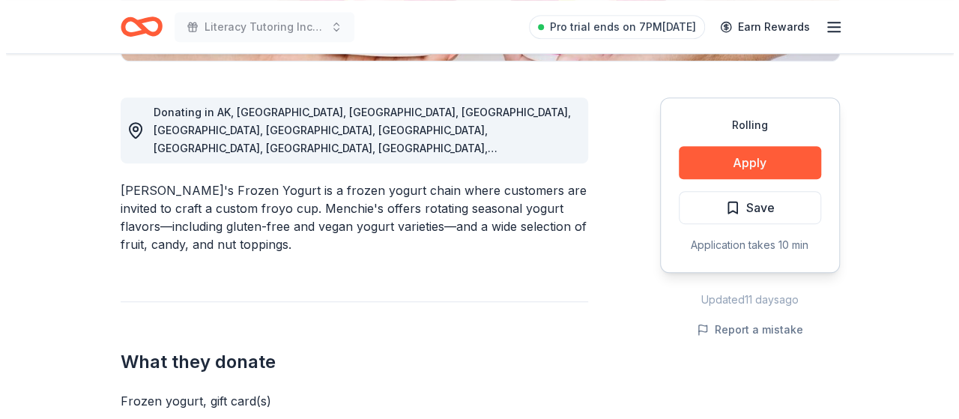
scroll to position [397, 0]
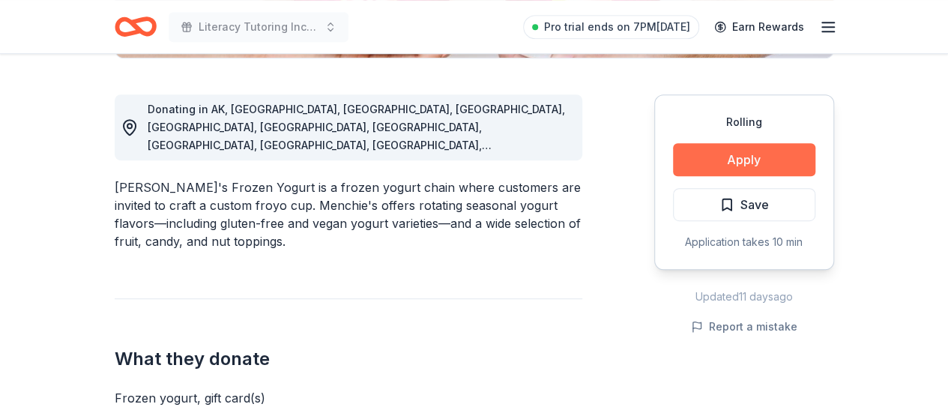
click at [803, 169] on button "Apply" at bounding box center [744, 159] width 142 height 33
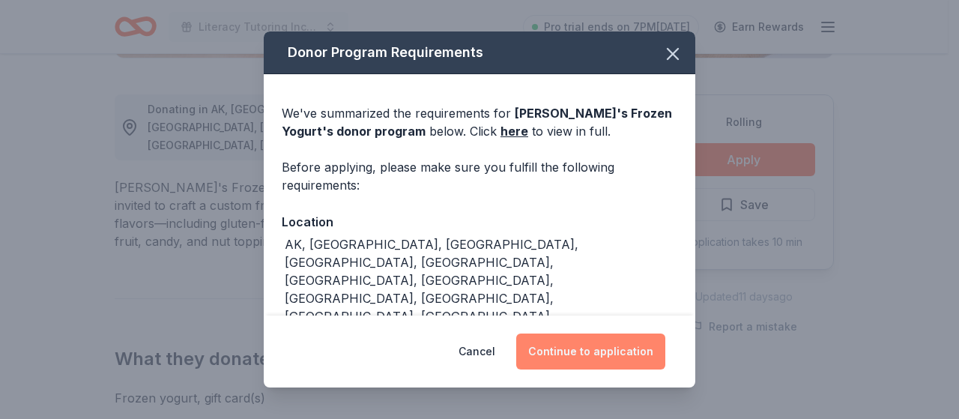
click at [645, 351] on button "Continue to application" at bounding box center [590, 351] width 149 height 36
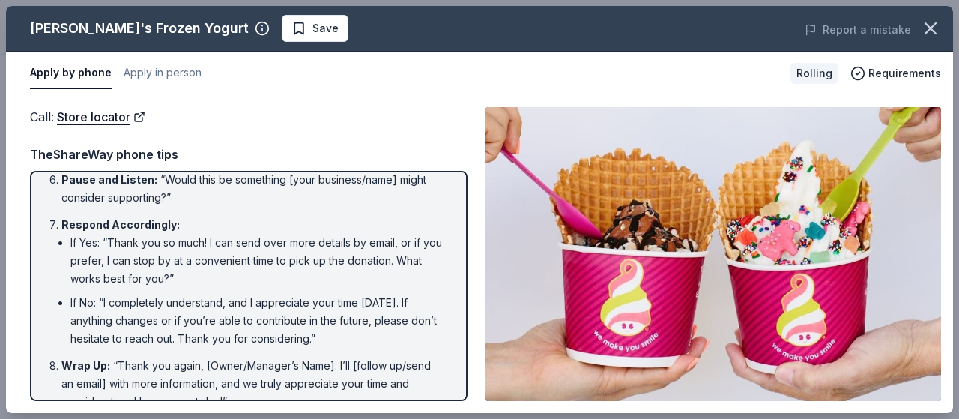
scroll to position [387, 0]
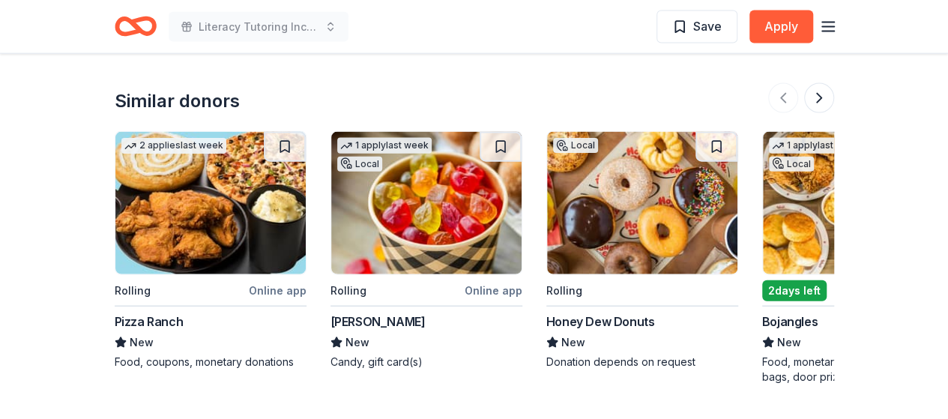
scroll to position [1632, 0]
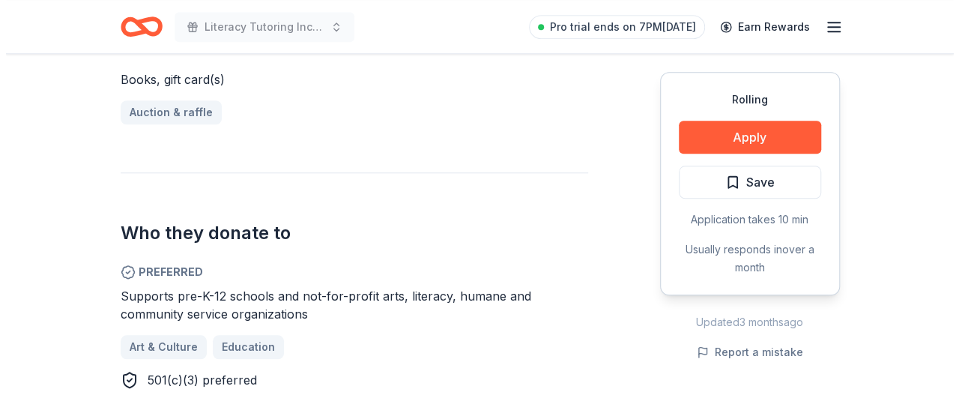
scroll to position [675, 0]
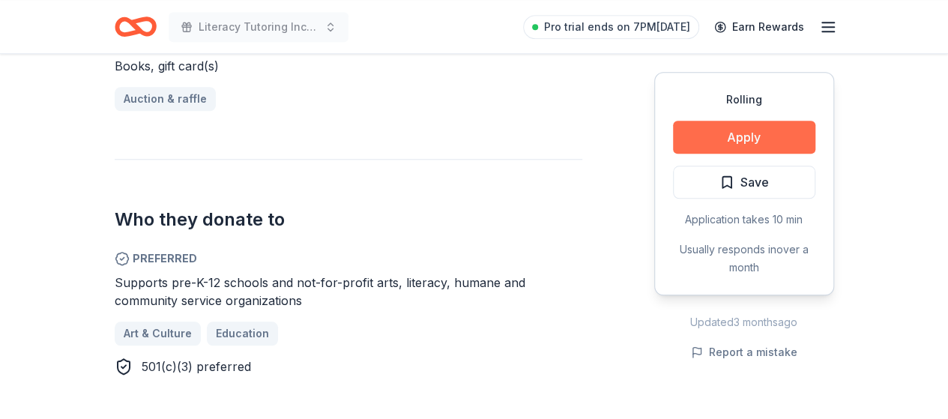
click at [784, 130] on button "Apply" at bounding box center [744, 137] width 142 height 33
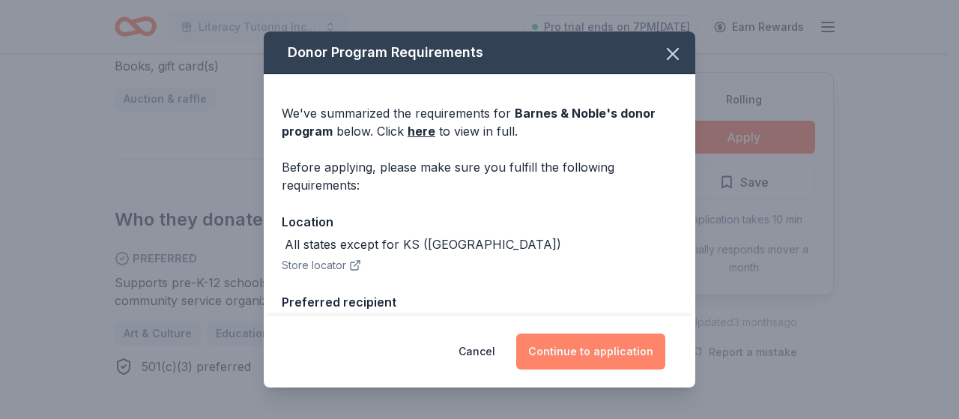
click at [637, 354] on button "Continue to application" at bounding box center [590, 351] width 149 height 36
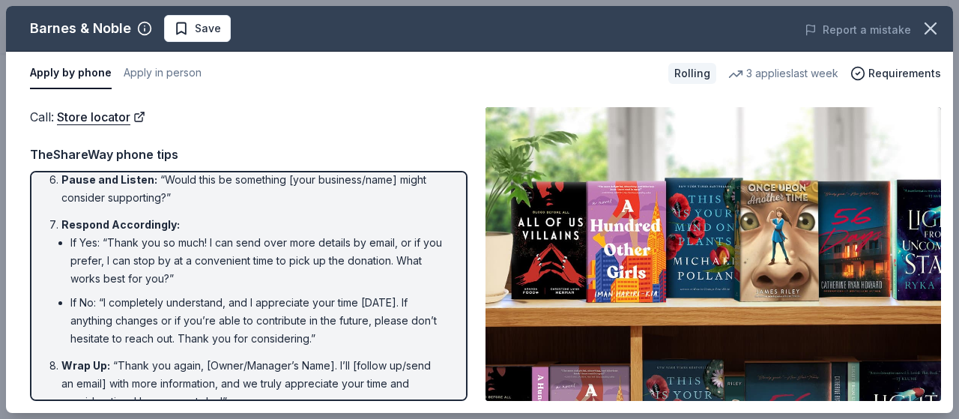
scroll to position [387, 0]
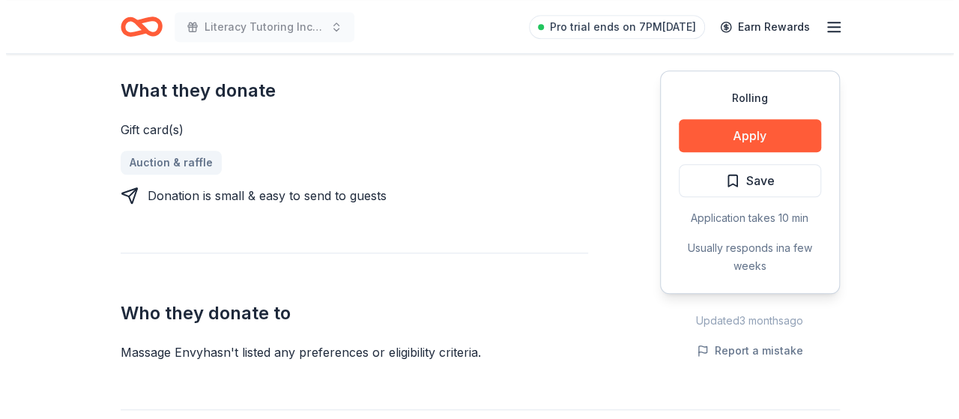
scroll to position [590, 0]
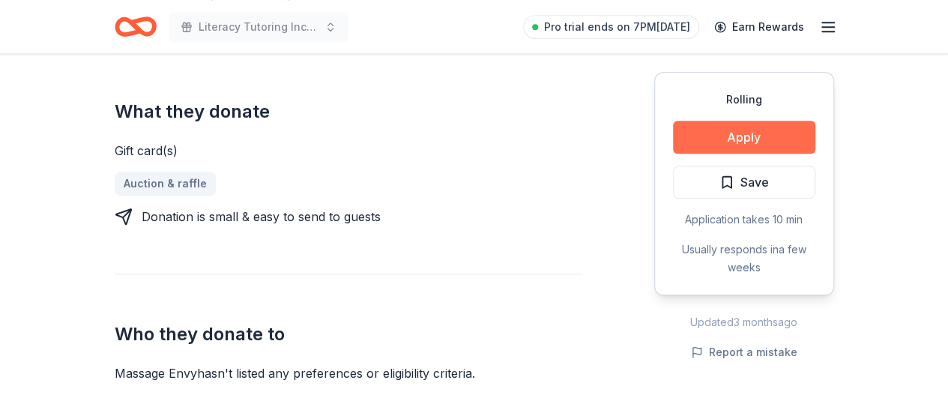
click at [764, 121] on button "Apply" at bounding box center [744, 137] width 142 height 33
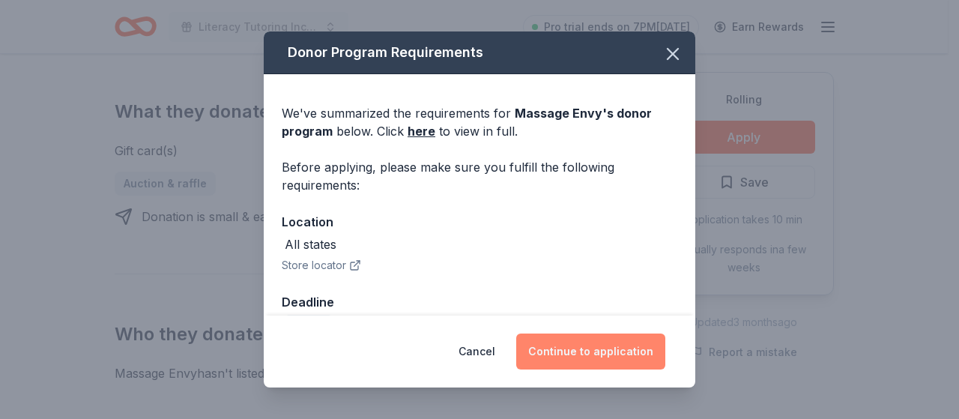
click at [595, 352] on button "Continue to application" at bounding box center [590, 351] width 149 height 36
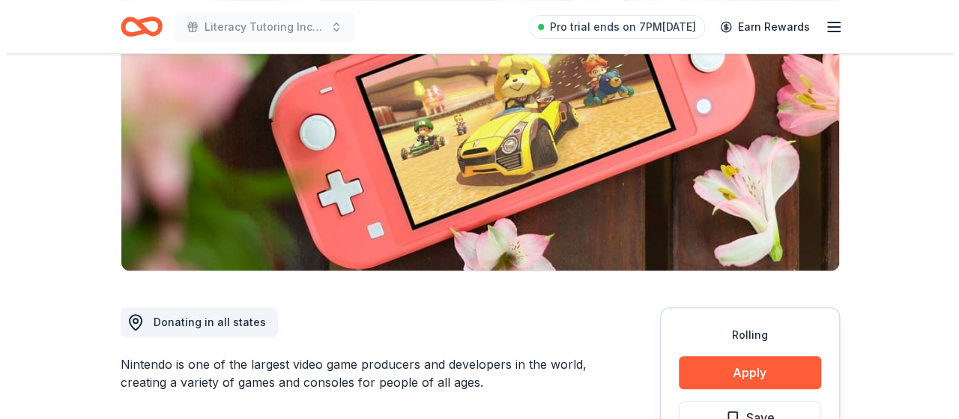
scroll to position [184, 0]
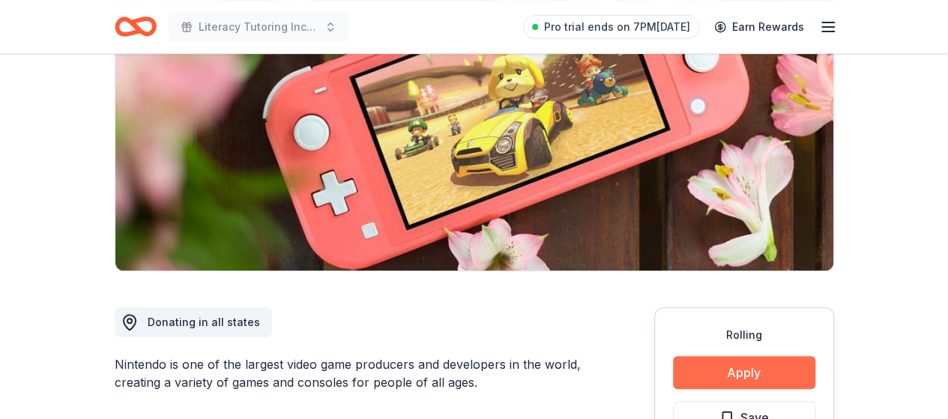
click at [772, 369] on button "Apply" at bounding box center [744, 372] width 142 height 33
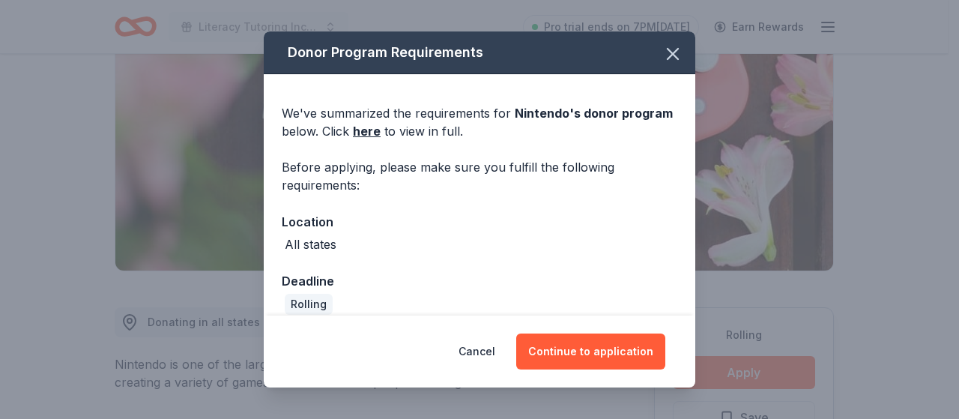
scroll to position [16, 0]
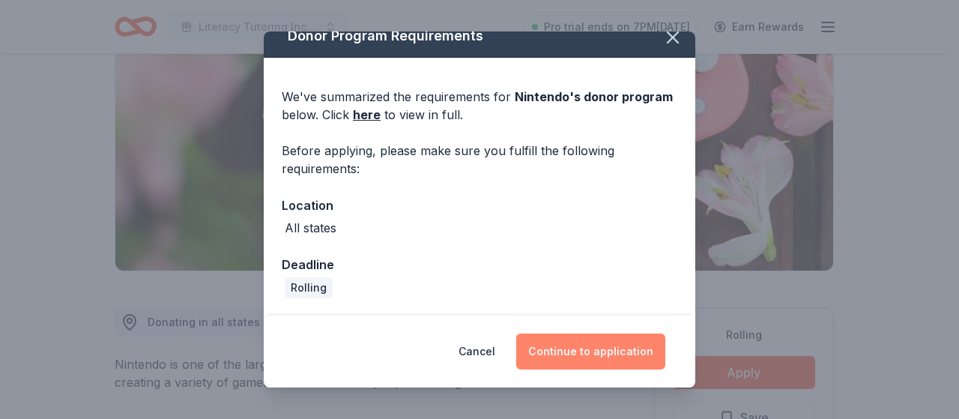
click at [596, 352] on button "Continue to application" at bounding box center [590, 351] width 149 height 36
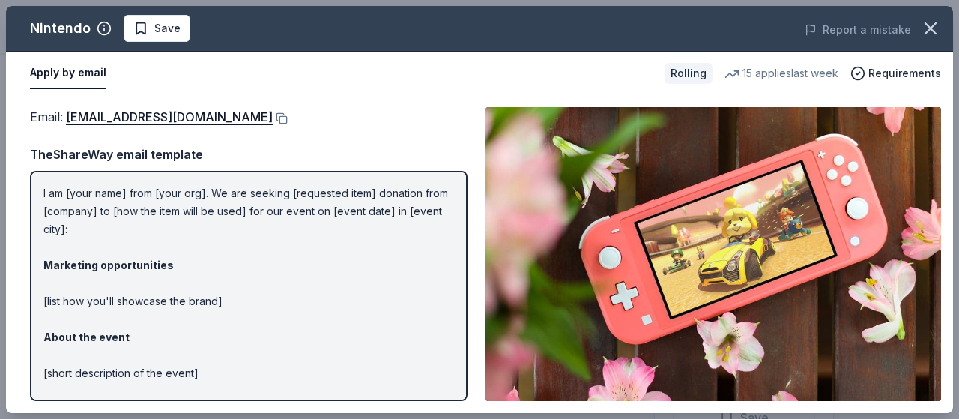
scroll to position [0, 0]
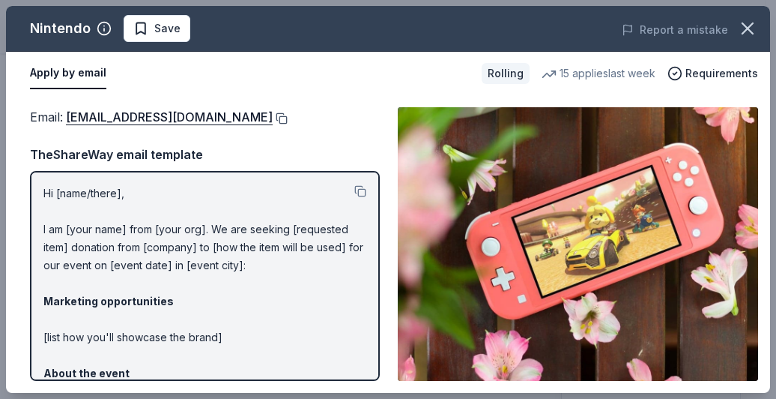
click at [288, 116] on button at bounding box center [280, 118] width 15 height 12
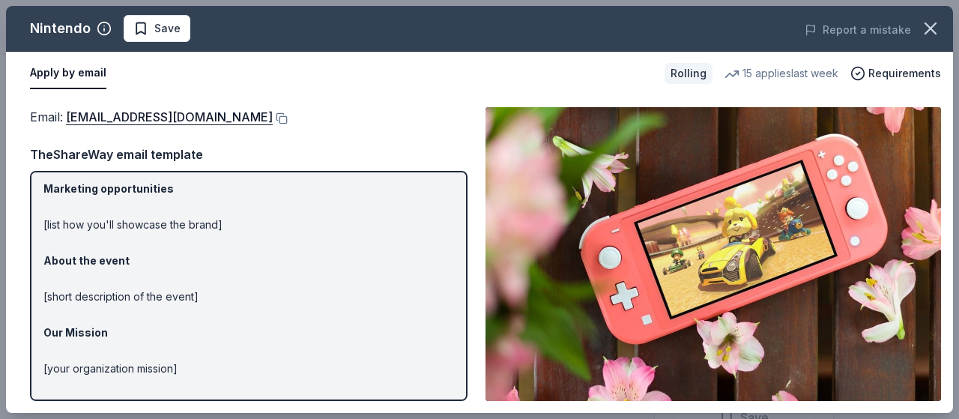
scroll to position [114, 0]
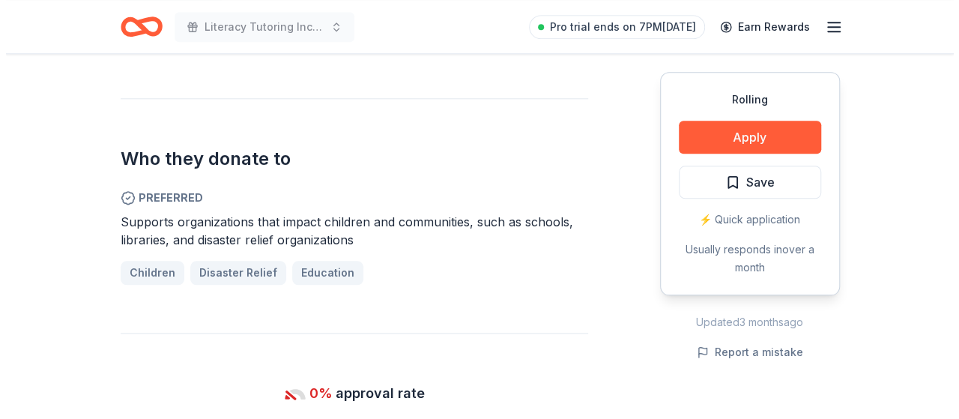
scroll to position [770, 0]
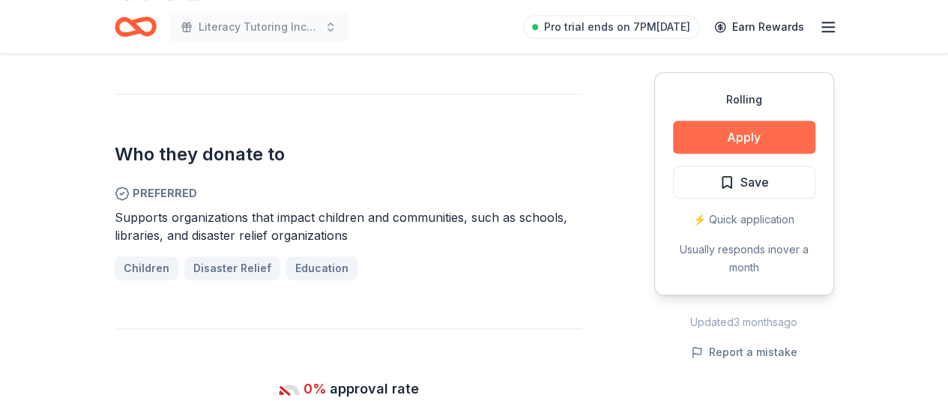
click at [794, 134] on button "Apply" at bounding box center [744, 137] width 142 height 33
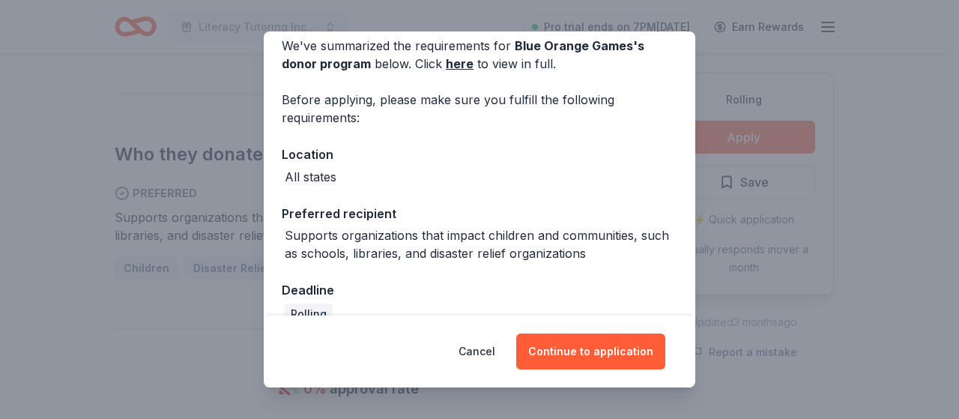
scroll to position [94, 0]
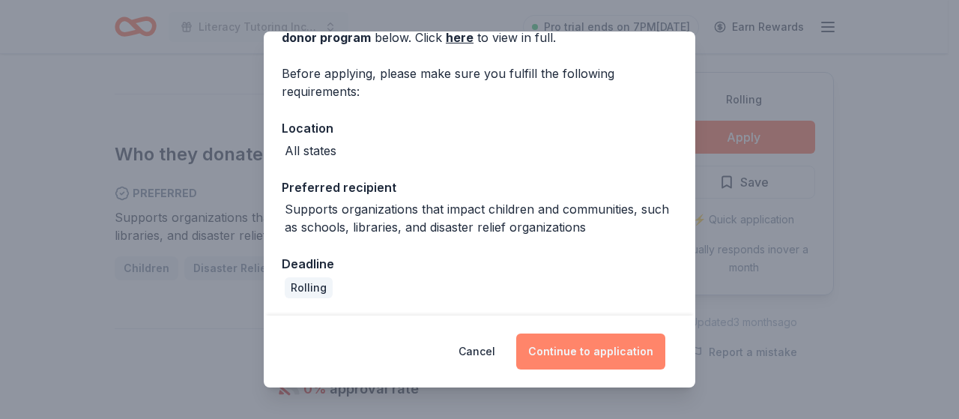
click at [598, 357] on button "Continue to application" at bounding box center [590, 351] width 149 height 36
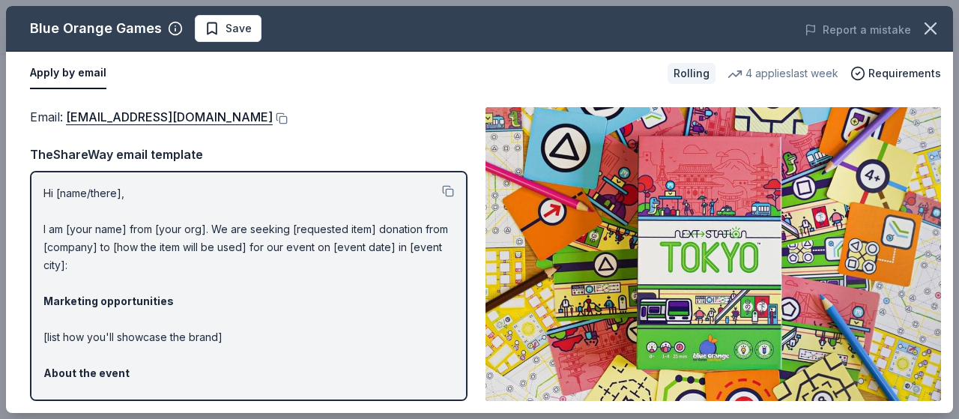
click at [118, 20] on div "Blue Orange Games" at bounding box center [96, 28] width 132 height 24
drag, startPoint x: 31, startPoint y: 16, endPoint x: 67, endPoint y: 17, distance: 35.2
click at [67, 17] on div "Blue Orange Games" at bounding box center [96, 28] width 132 height 24
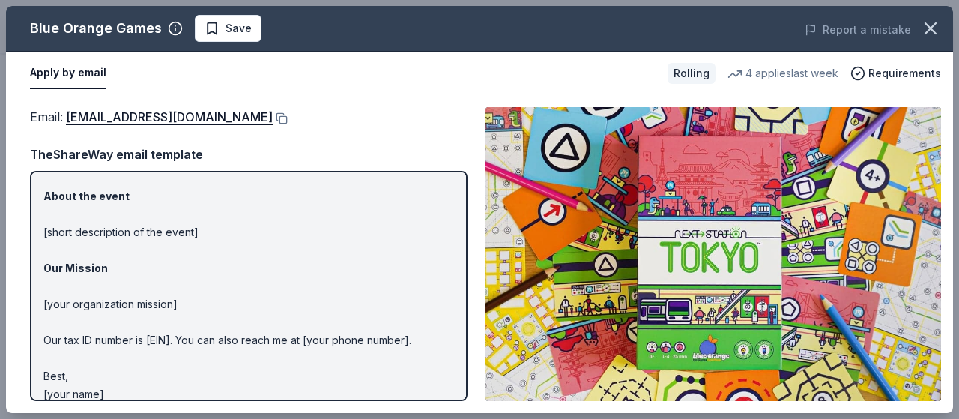
scroll to position [192, 0]
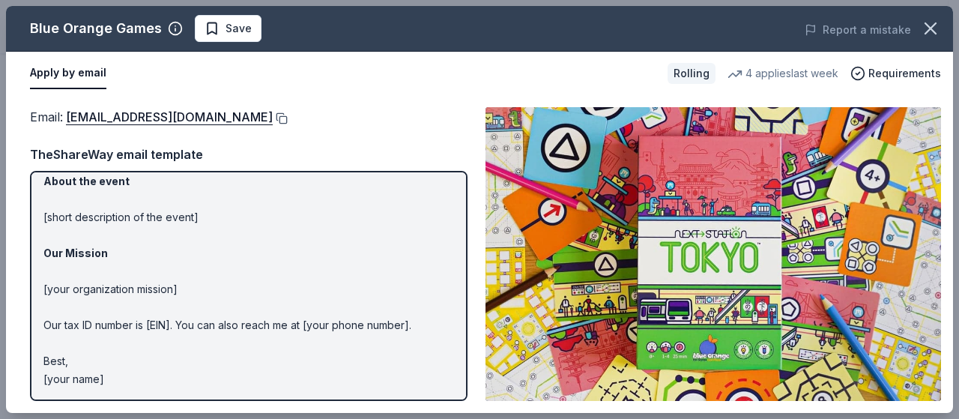
click at [273, 118] on button at bounding box center [280, 118] width 15 height 12
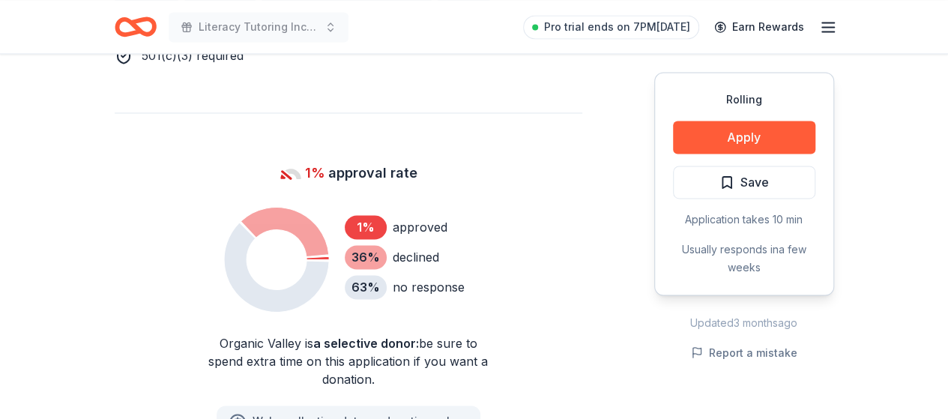
scroll to position [1110, 0]
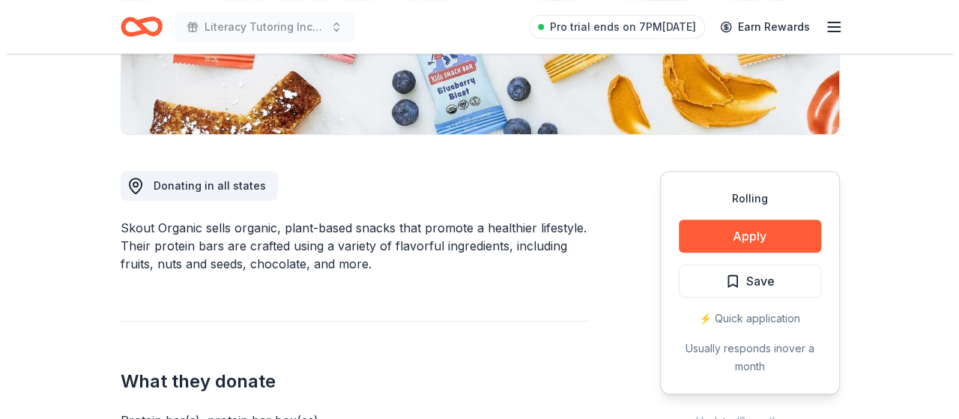
scroll to position [336, 0]
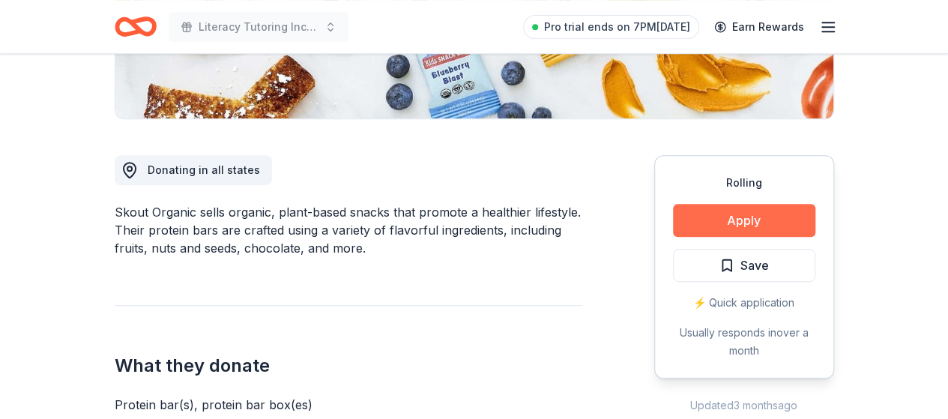
click at [796, 220] on button "Apply" at bounding box center [744, 220] width 142 height 33
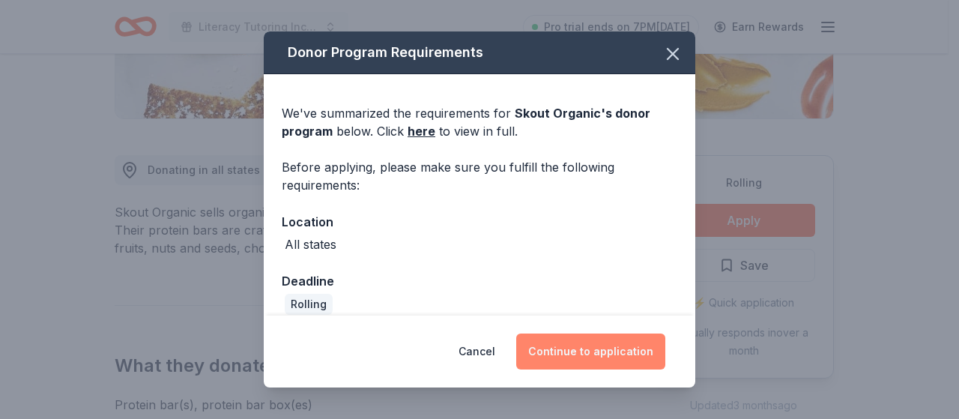
click at [650, 348] on button "Continue to application" at bounding box center [590, 351] width 149 height 36
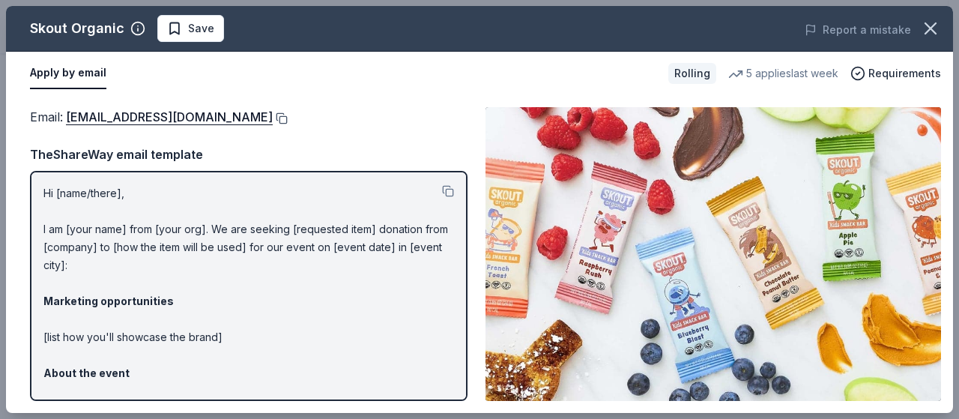
click at [273, 121] on button at bounding box center [280, 118] width 15 height 12
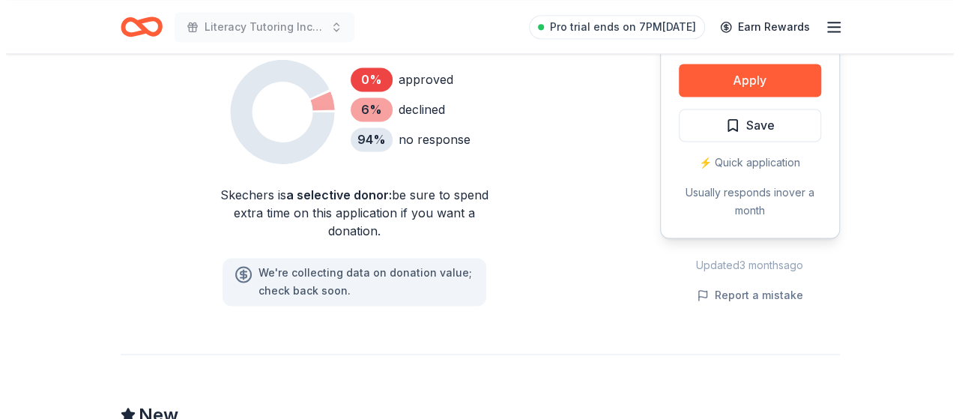
scroll to position [1028, 0]
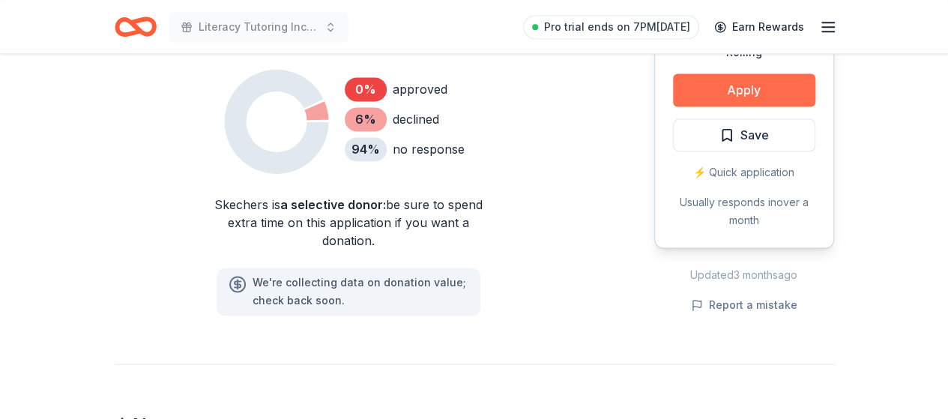
click at [703, 79] on button "Apply" at bounding box center [744, 89] width 142 height 33
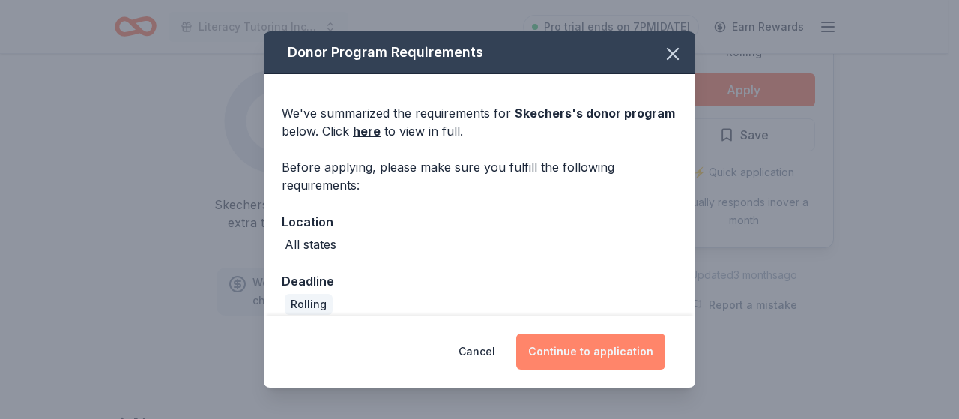
click at [558, 354] on button "Continue to application" at bounding box center [590, 351] width 149 height 36
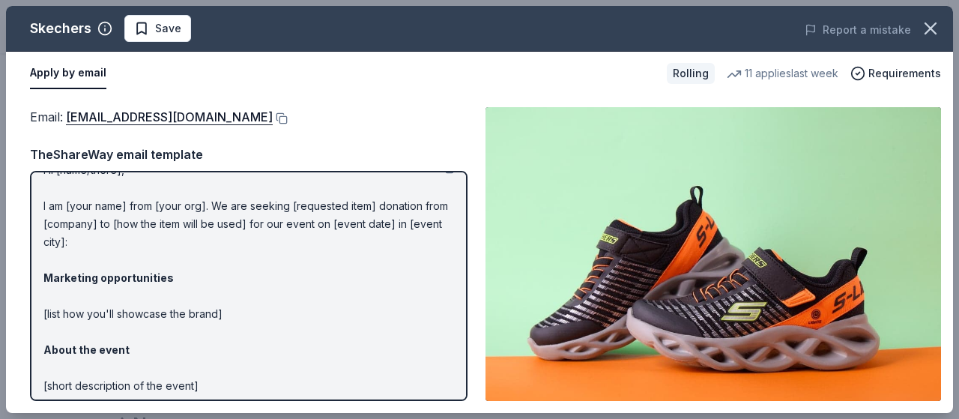
scroll to position [0, 0]
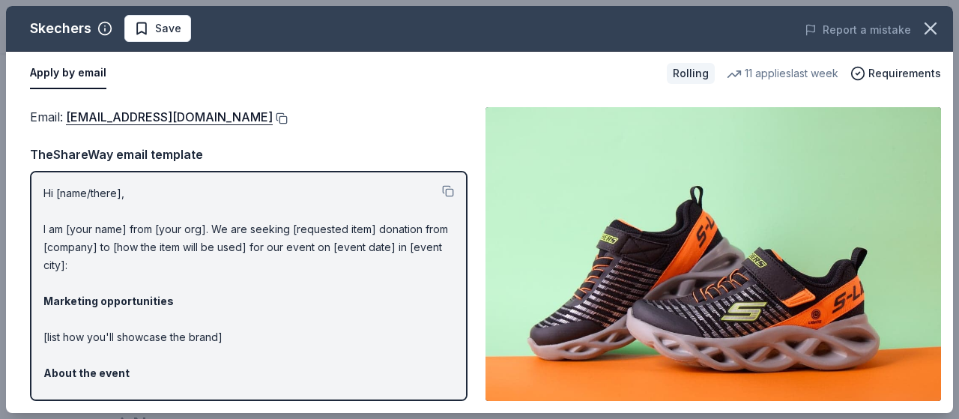
click at [273, 119] on button at bounding box center [280, 118] width 15 height 12
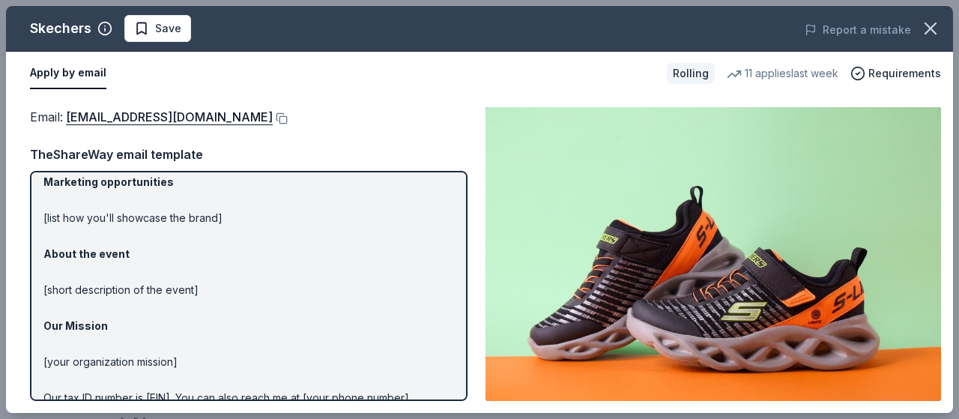
scroll to position [143, 0]
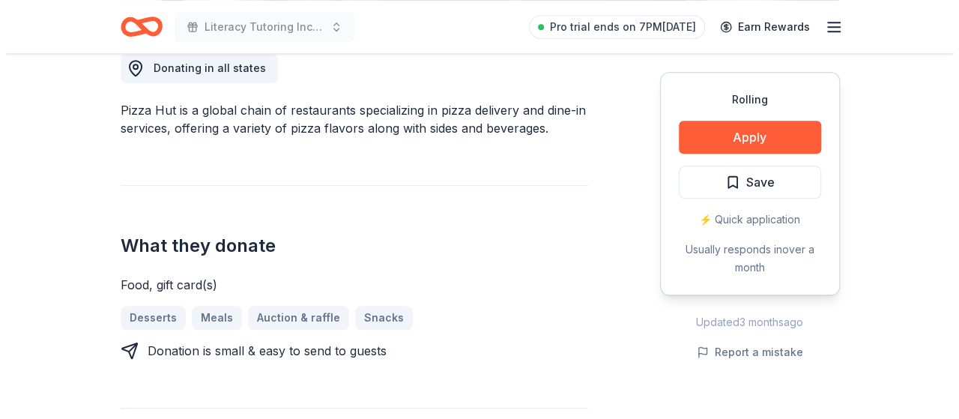
scroll to position [448, 0]
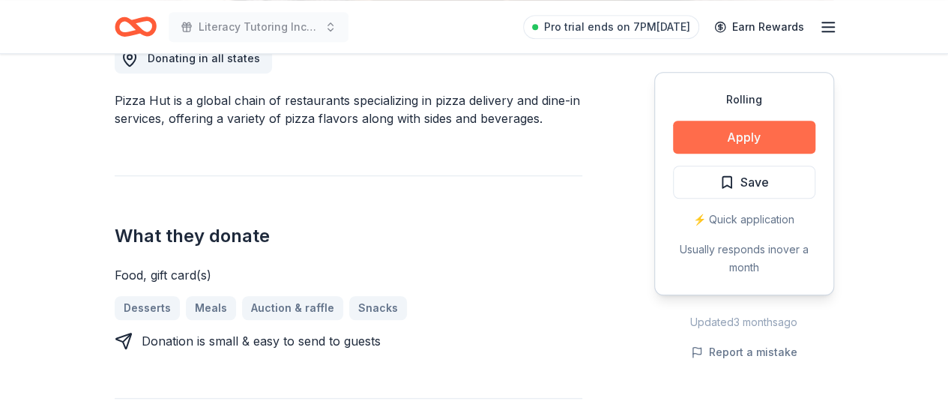
click at [739, 142] on button "Apply" at bounding box center [744, 137] width 142 height 33
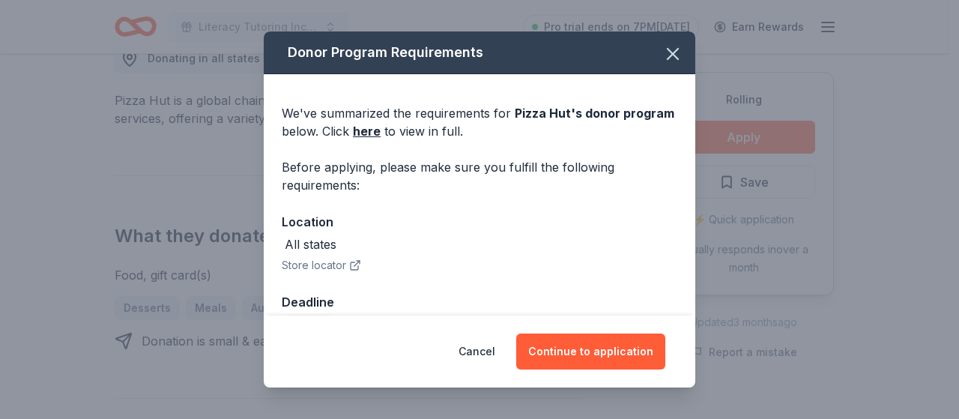
scroll to position [37, 0]
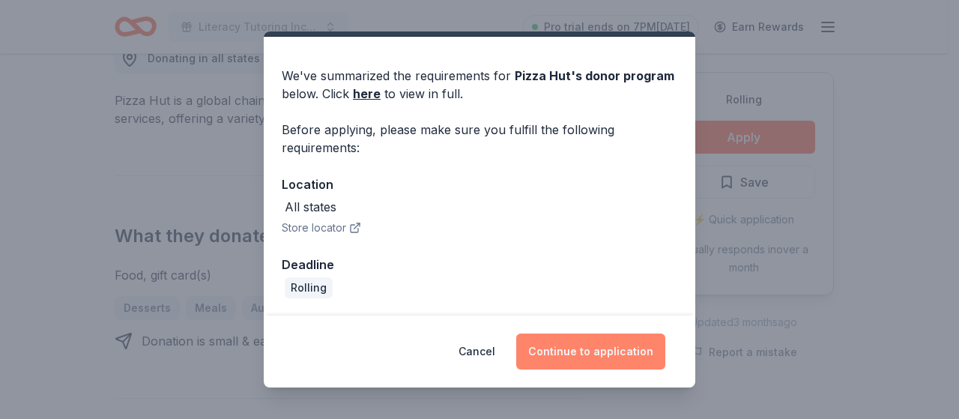
click at [599, 346] on button "Continue to application" at bounding box center [590, 351] width 149 height 36
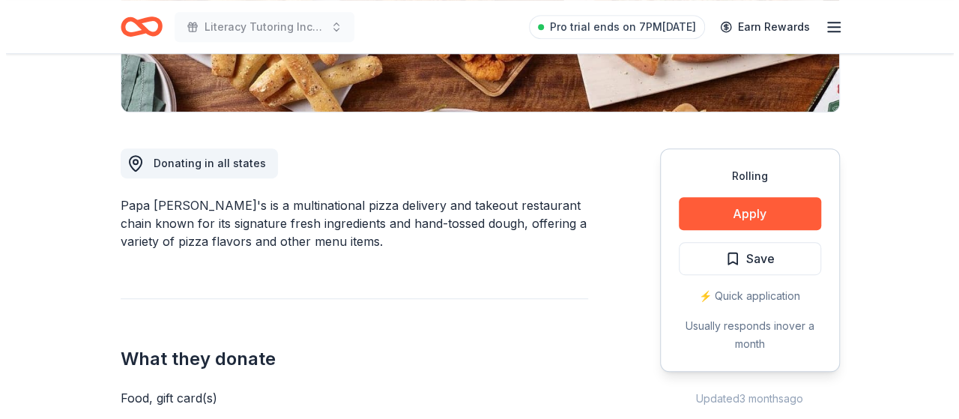
scroll to position [343, 0]
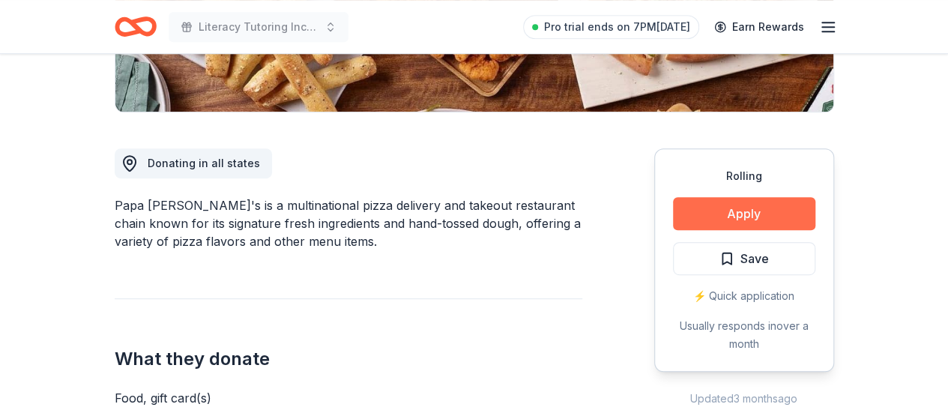
click at [802, 217] on button "Apply" at bounding box center [744, 213] width 142 height 33
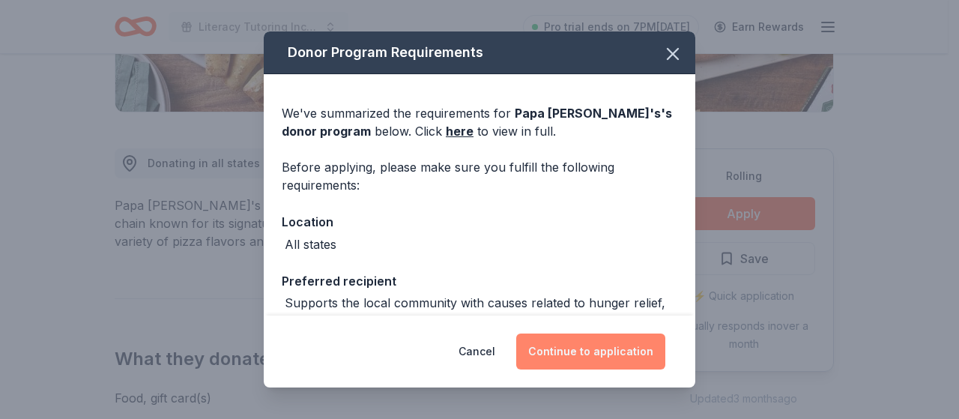
click at [648, 343] on button "Continue to application" at bounding box center [590, 351] width 149 height 36
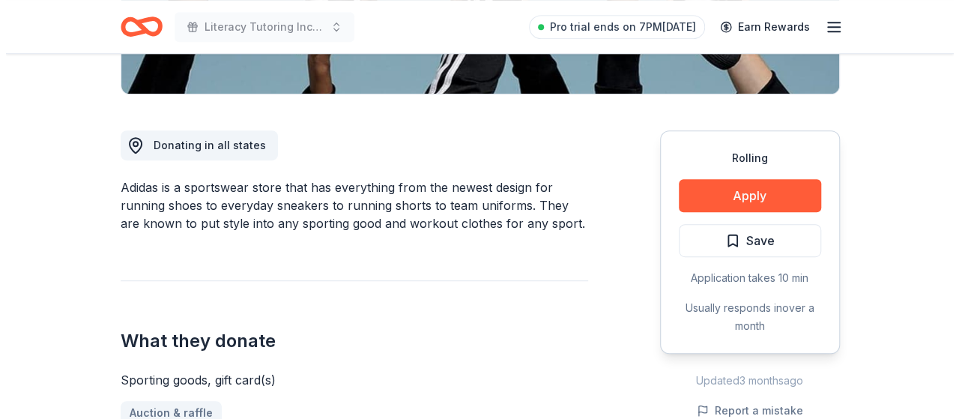
scroll to position [363, 0]
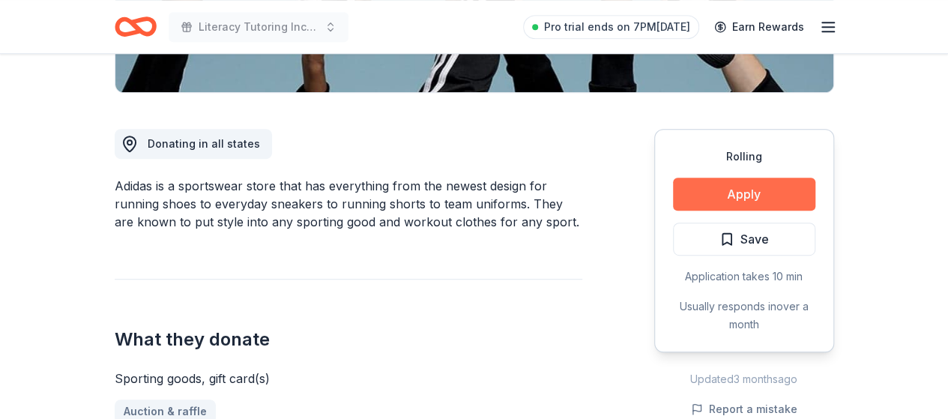
click at [745, 193] on button "Apply" at bounding box center [744, 194] width 142 height 33
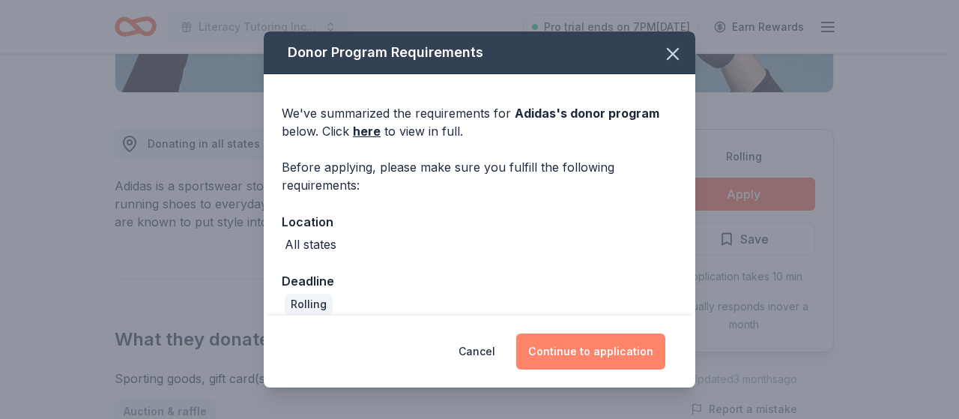
click at [605, 341] on button "Continue to application" at bounding box center [590, 351] width 149 height 36
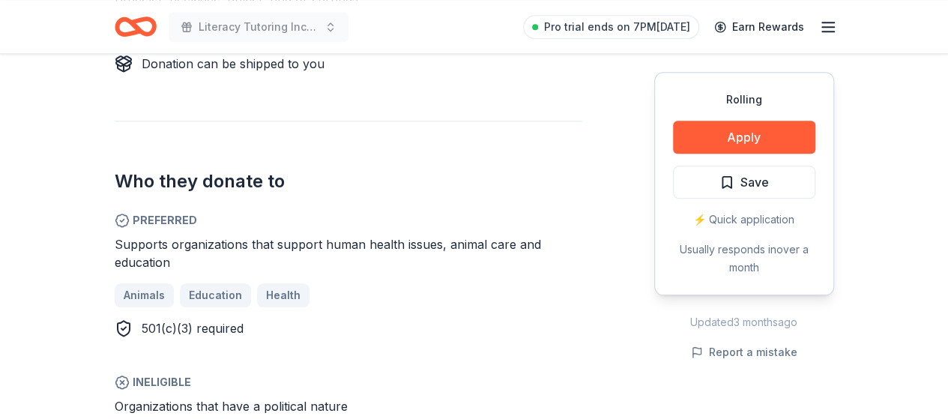
scroll to position [726, 0]
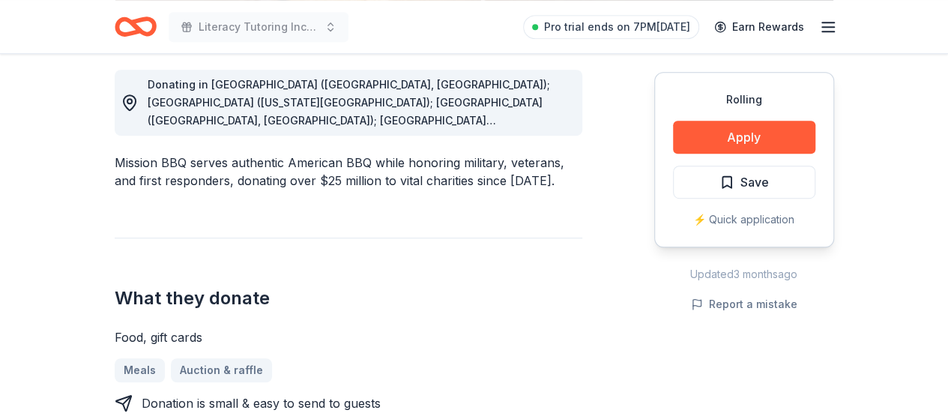
scroll to position [414, 0]
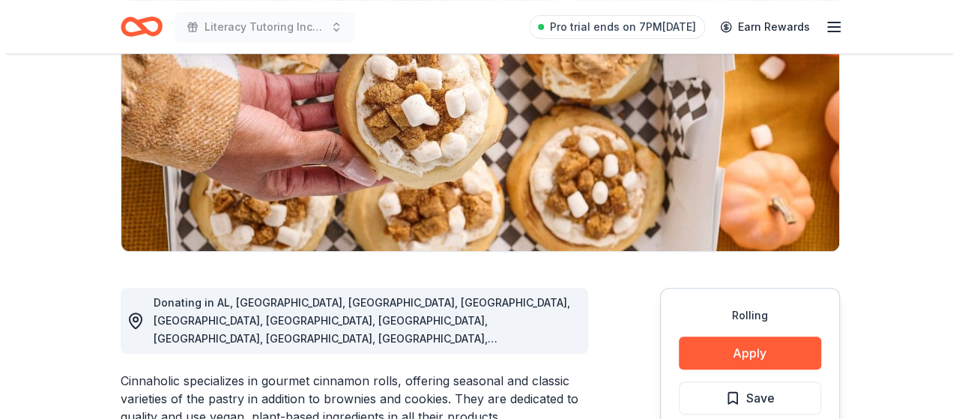
scroll to position [202, 0]
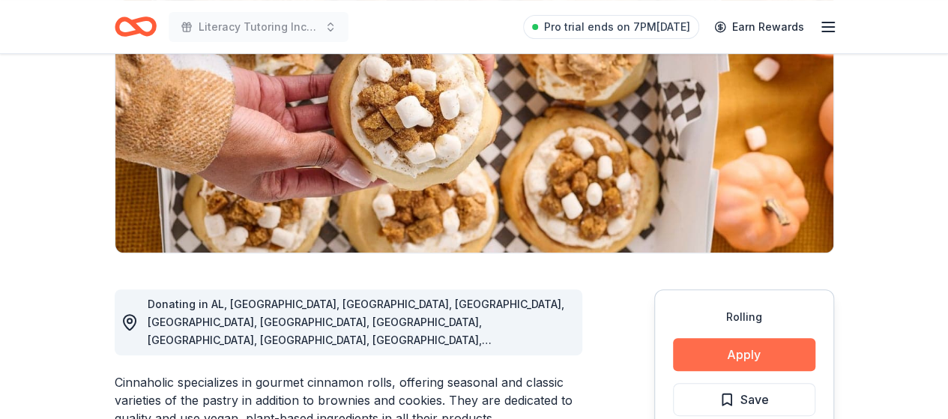
click at [766, 353] on button "Apply" at bounding box center [744, 354] width 142 height 33
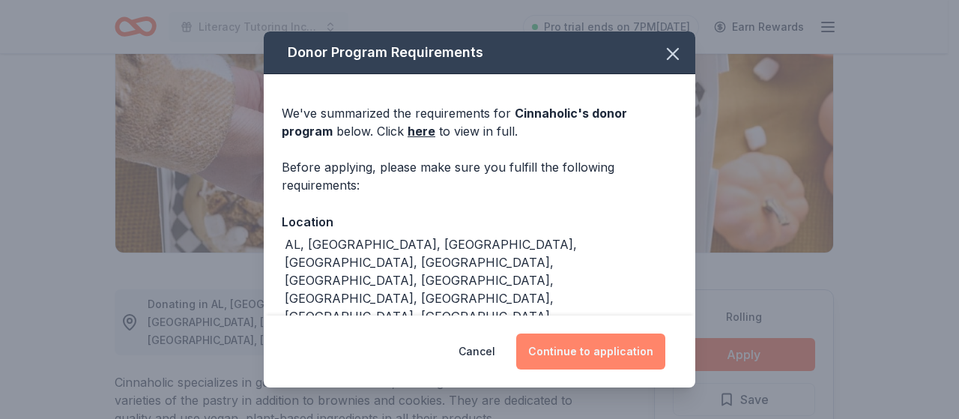
click at [652, 360] on button "Continue to application" at bounding box center [590, 351] width 149 height 36
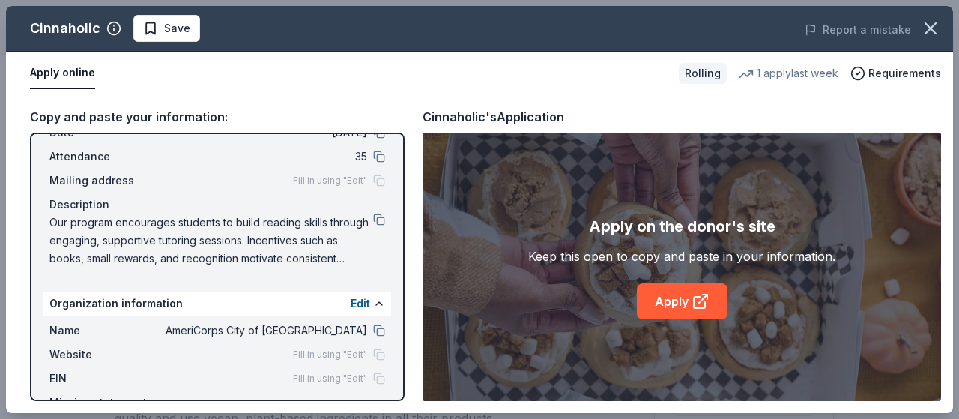
scroll to position [160, 0]
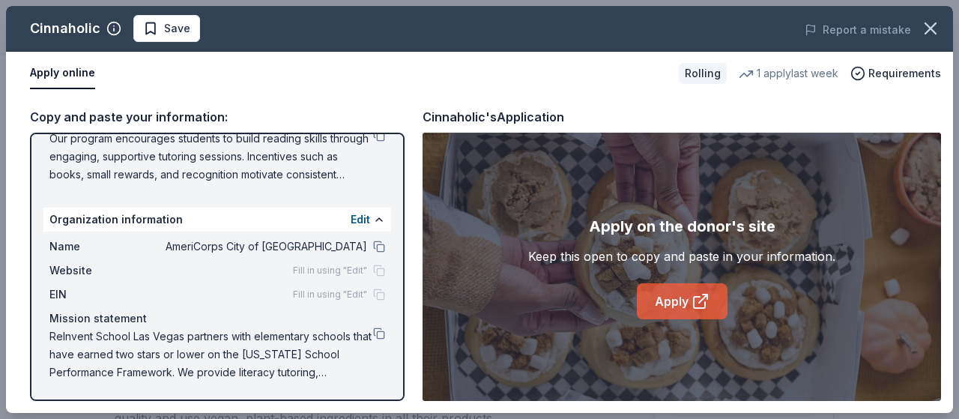
click at [659, 305] on link "Apply" at bounding box center [682, 301] width 91 height 36
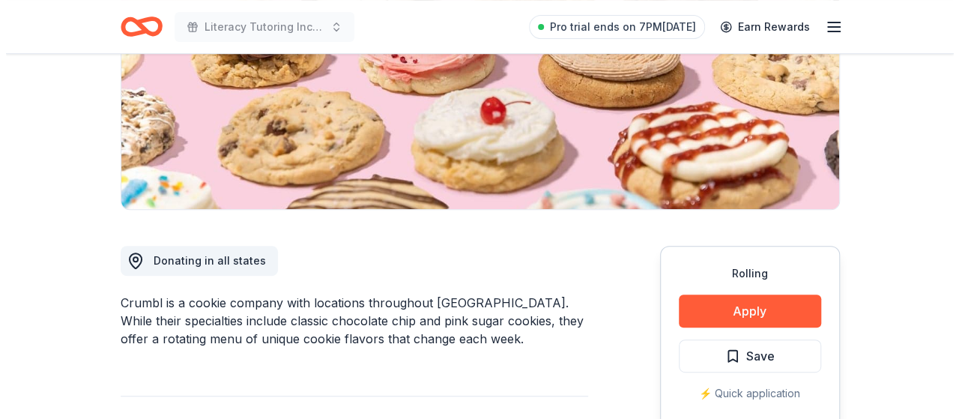
scroll to position [255, 0]
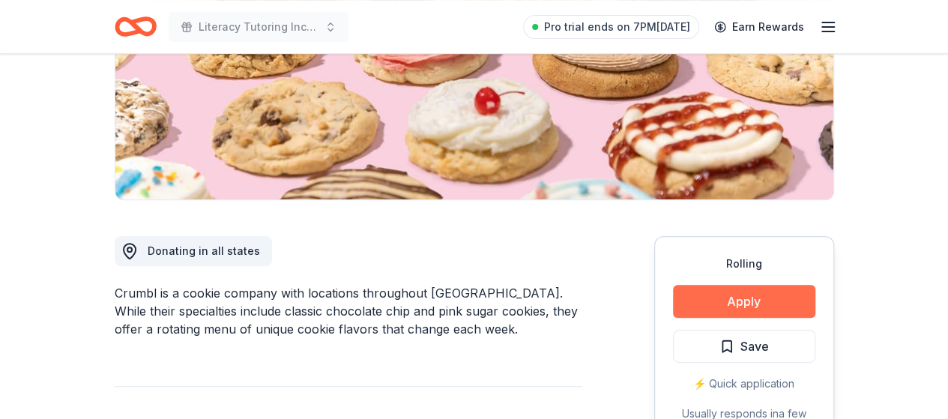
click at [793, 294] on button "Apply" at bounding box center [744, 301] width 142 height 33
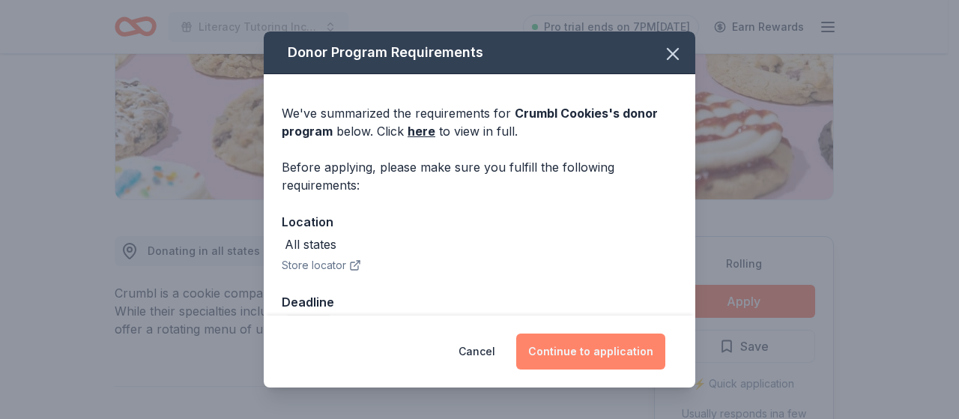
click at [636, 348] on button "Continue to application" at bounding box center [590, 351] width 149 height 36
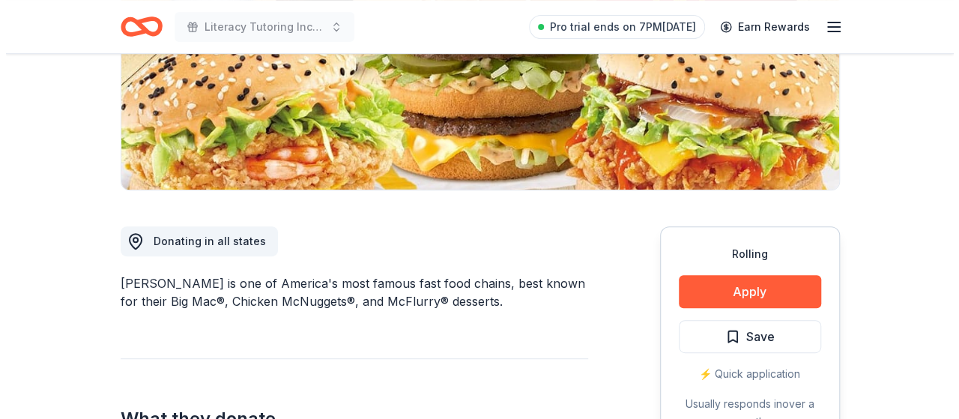
scroll to position [268, 0]
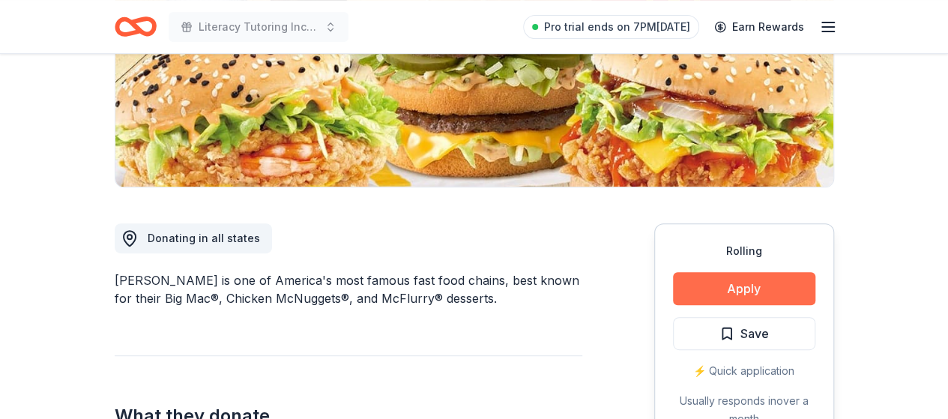
click at [791, 280] on button "Apply" at bounding box center [744, 288] width 142 height 33
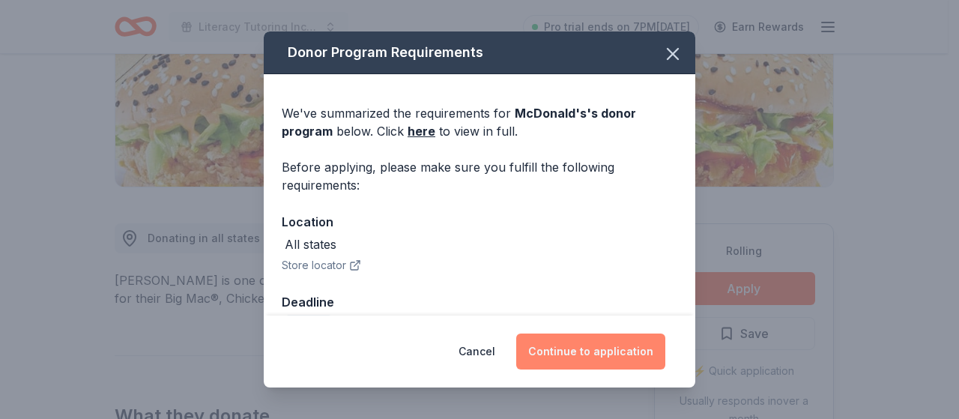
click at [634, 348] on button "Continue to application" at bounding box center [590, 351] width 149 height 36
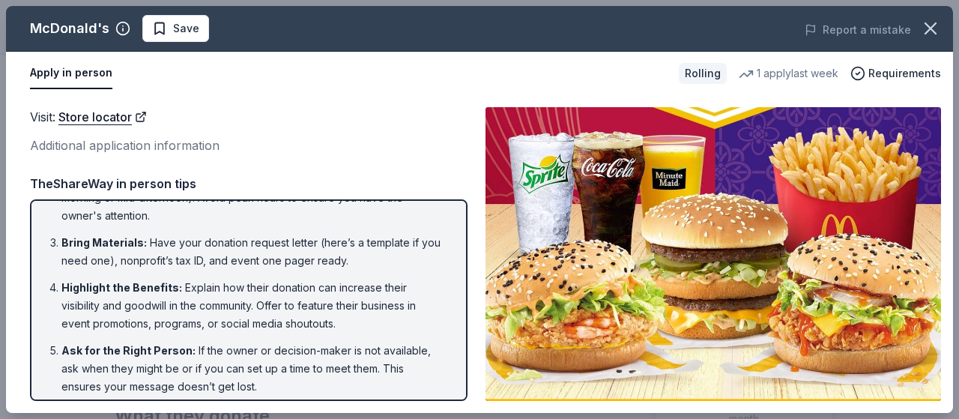
scroll to position [157, 0]
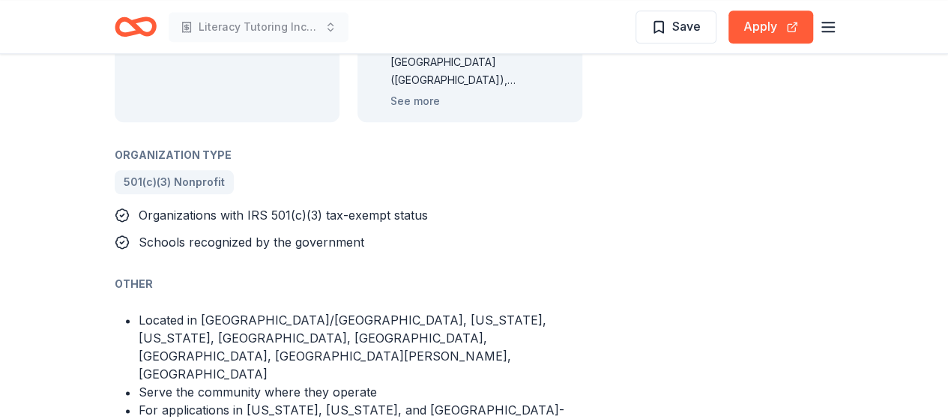
scroll to position [846, 0]
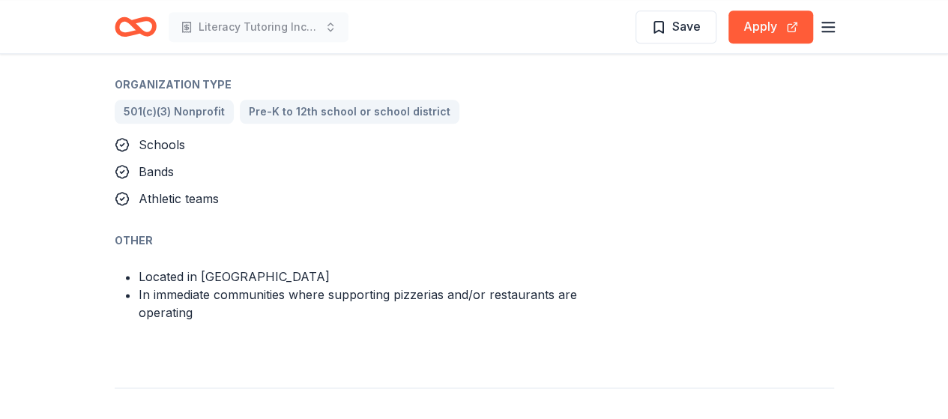
scroll to position [892, 0]
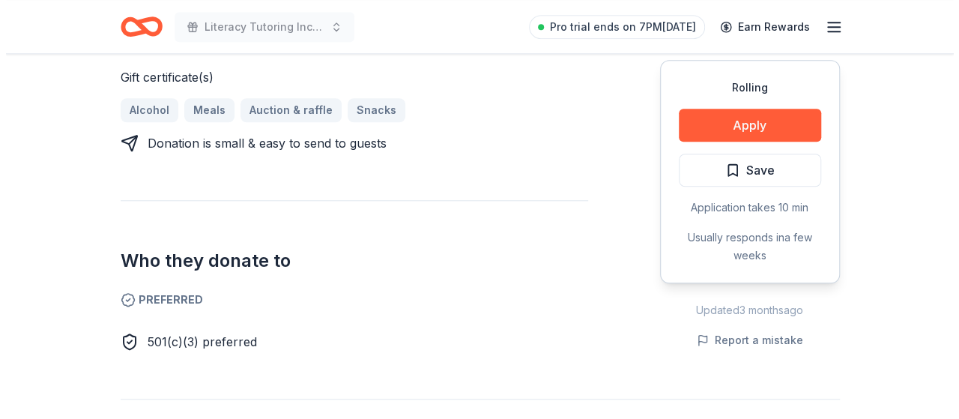
scroll to position [646, 0]
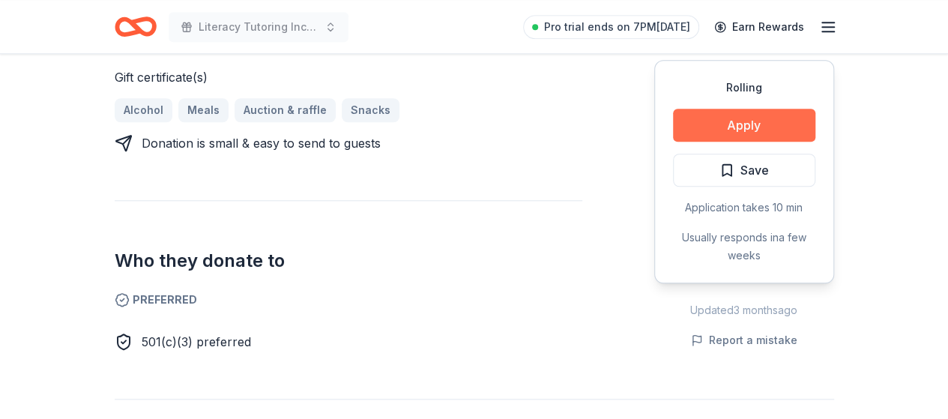
click at [701, 124] on button "Apply" at bounding box center [744, 125] width 142 height 33
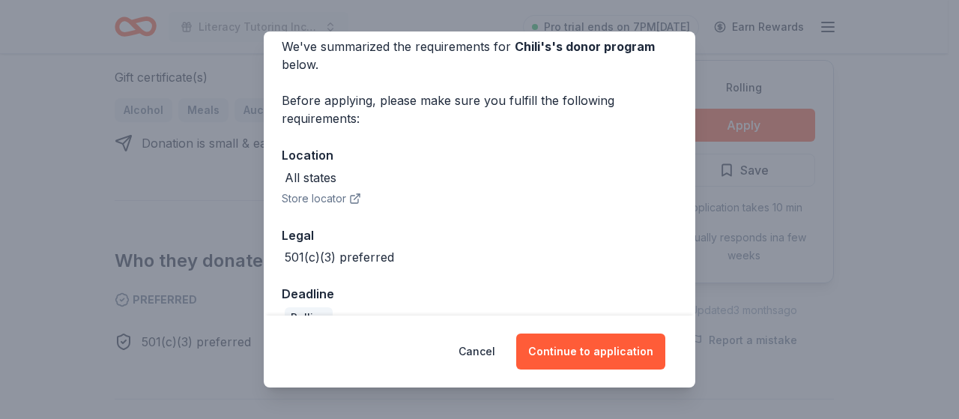
scroll to position [97, 0]
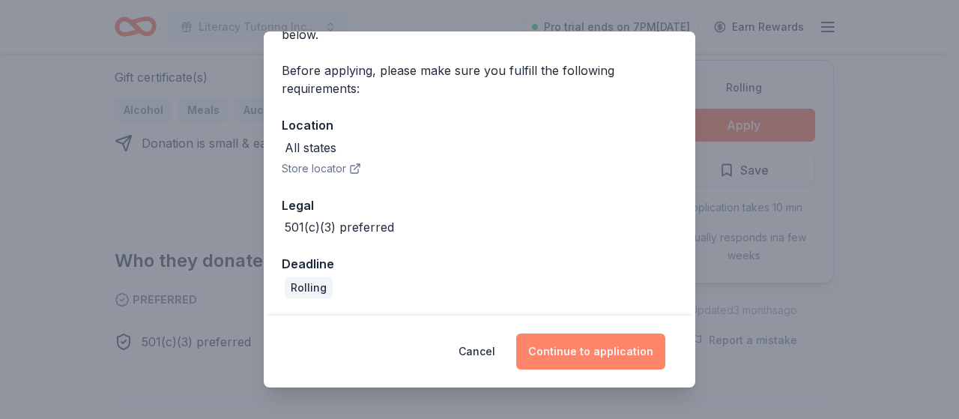
click at [578, 348] on button "Continue to application" at bounding box center [590, 351] width 149 height 36
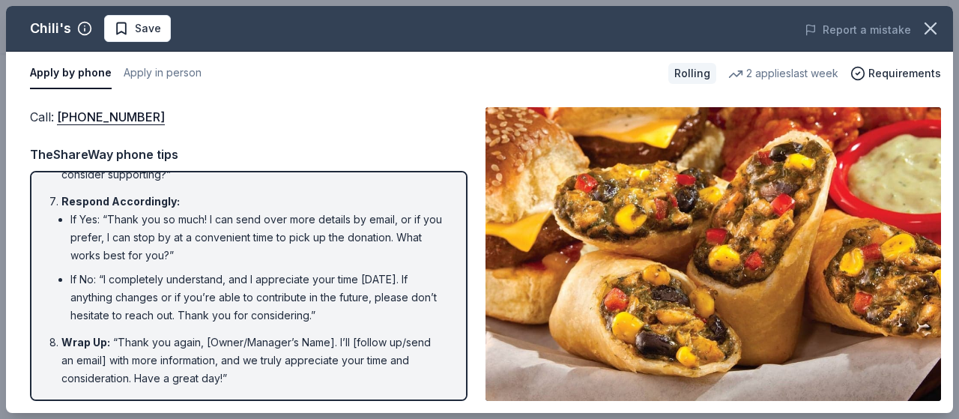
scroll to position [387, 0]
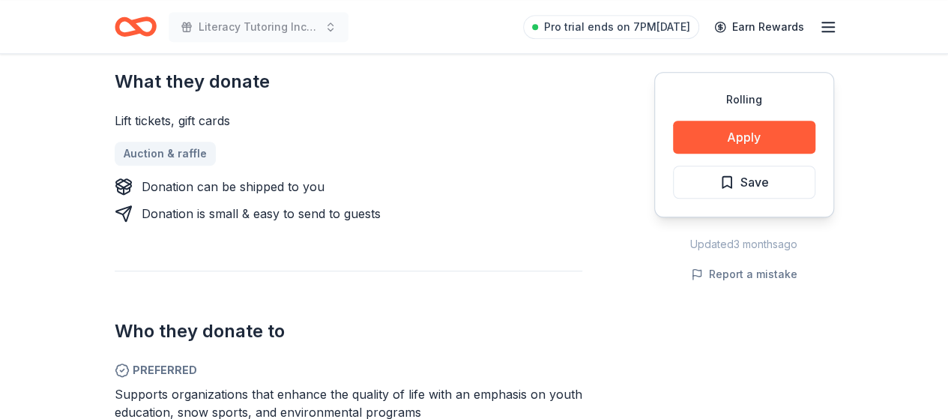
scroll to position [621, 0]
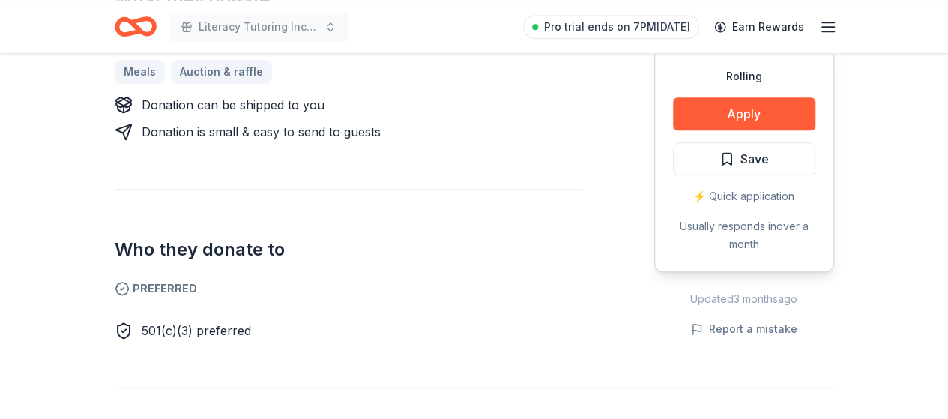
scroll to position [721, 0]
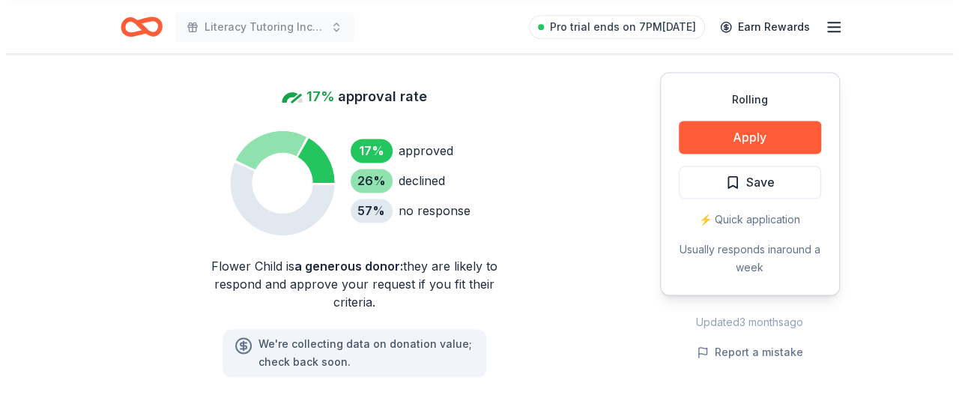
scroll to position [1021, 0]
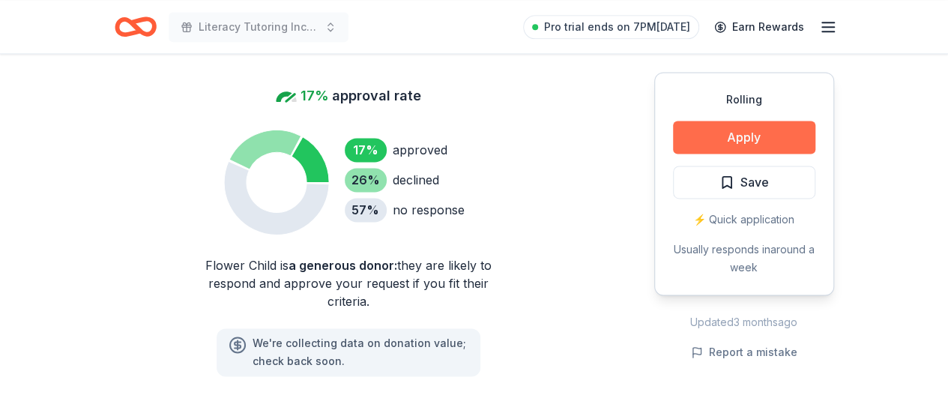
click at [778, 127] on button "Apply" at bounding box center [744, 137] width 142 height 33
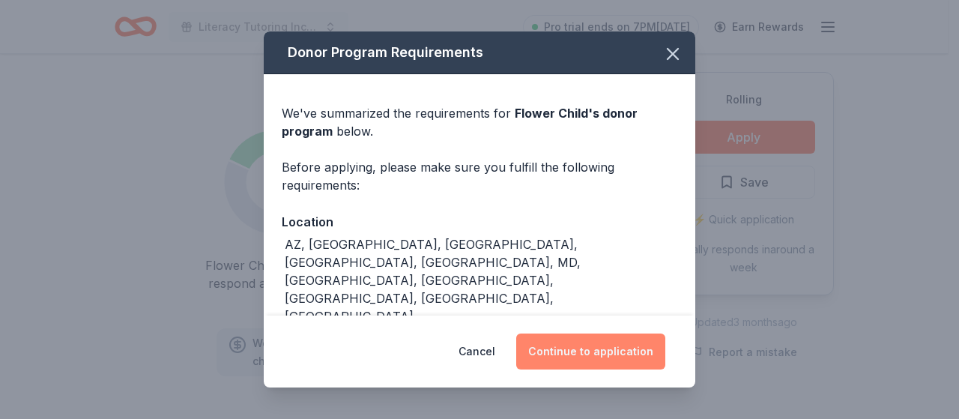
click at [557, 346] on button "Continue to application" at bounding box center [590, 351] width 149 height 36
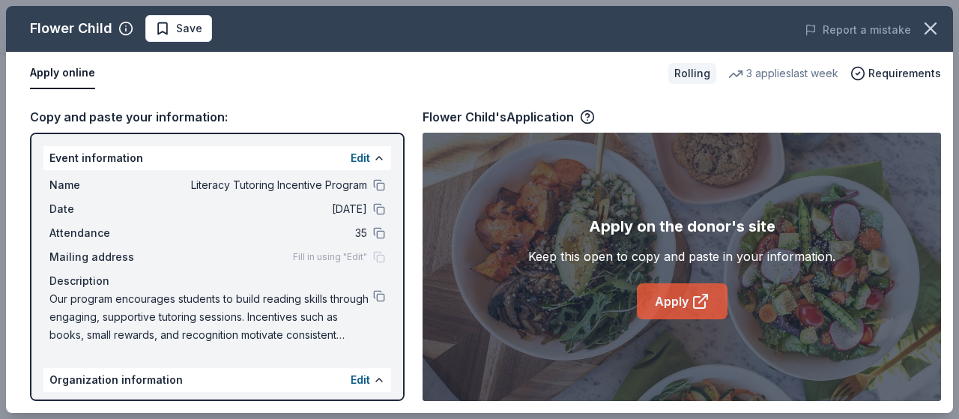
click at [677, 300] on link "Apply" at bounding box center [682, 301] width 91 height 36
